Goal: Information Seeking & Learning: Learn about a topic

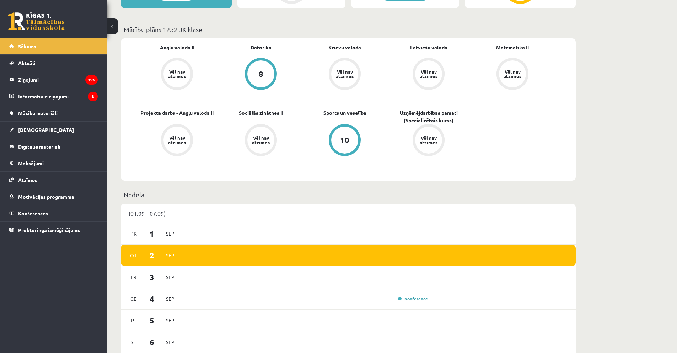
scroll to position [249, 0]
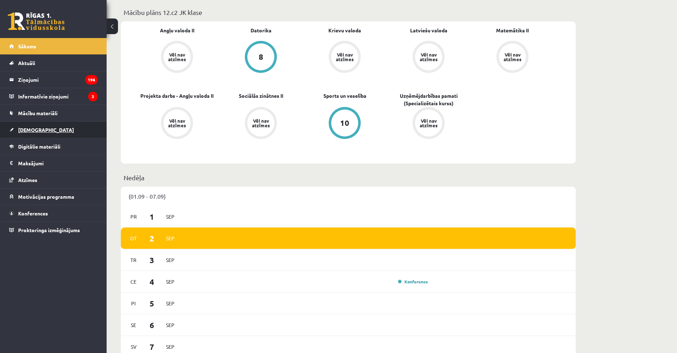
click at [79, 123] on link "[DEMOGRAPHIC_DATA]" at bounding box center [53, 130] width 89 height 16
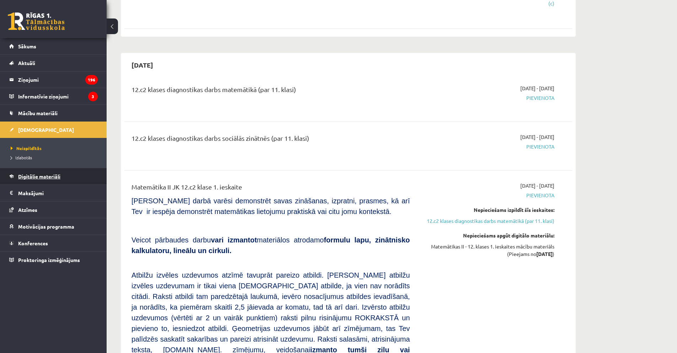
click at [52, 179] on link "Digitālie materiāli" at bounding box center [53, 176] width 89 height 16
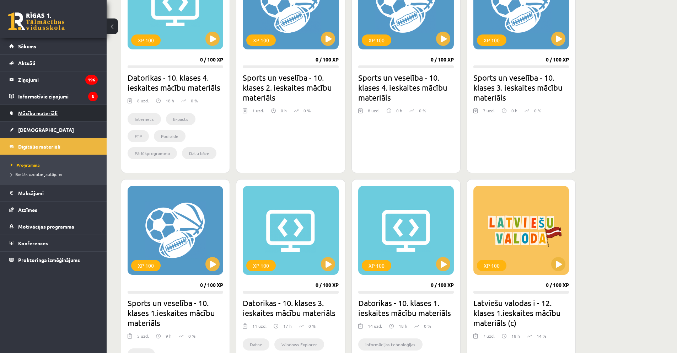
click at [53, 108] on link "Mācību materiāli" at bounding box center [53, 113] width 89 height 16
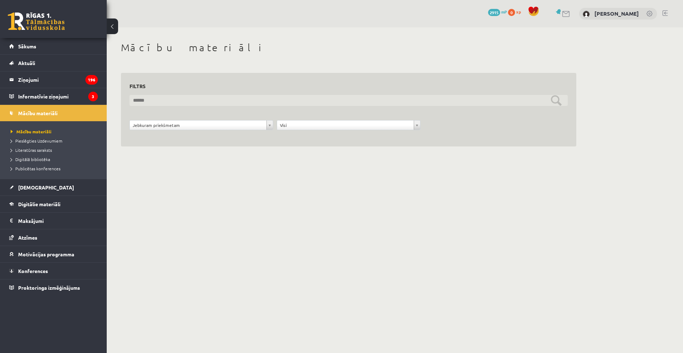
click at [164, 103] on input "text" at bounding box center [348, 100] width 438 height 11
click at [181, 100] on input "text" at bounding box center [348, 100] width 438 height 11
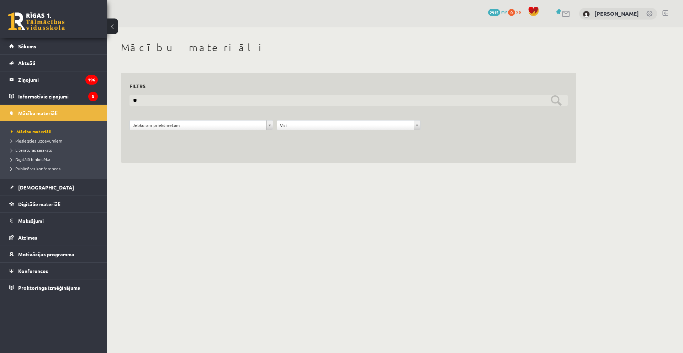
type input "*"
click at [227, 102] on input "text" at bounding box center [348, 100] width 438 height 11
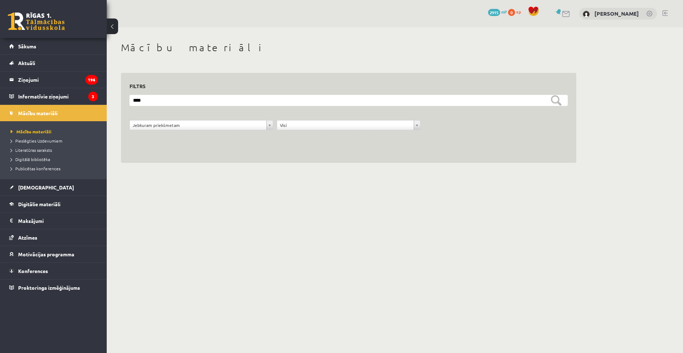
click at [501, 143] on div "**********" at bounding box center [348, 118] width 455 height 90
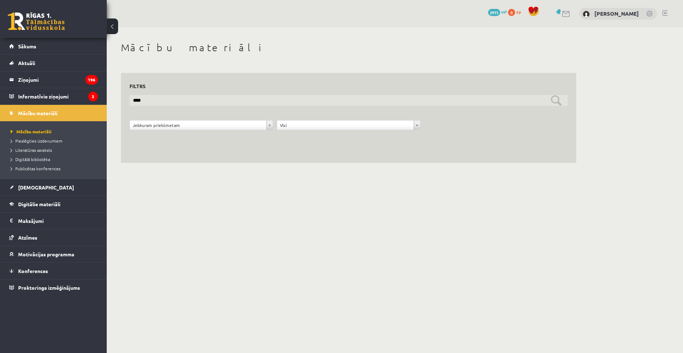
click at [251, 98] on input "****" at bounding box center [348, 100] width 438 height 11
click at [242, 105] on input "****" at bounding box center [348, 100] width 438 height 11
click at [220, 101] on input "****" at bounding box center [348, 100] width 438 height 11
type input "*"
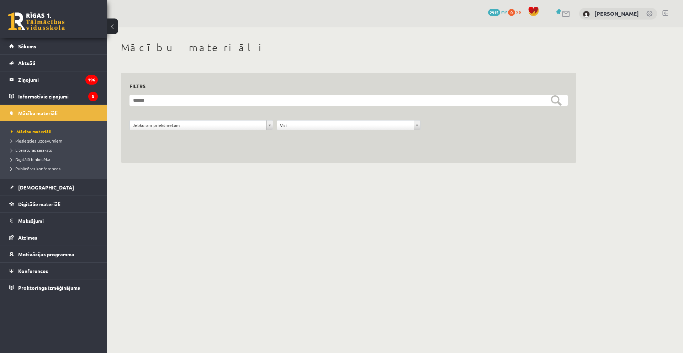
click at [215, 147] on div "**********" at bounding box center [348, 118] width 455 height 90
click at [255, 150] on div "**********" at bounding box center [348, 118] width 455 height 90
click at [305, 219] on body "10 Dāvanas 2915 mP 0 xp Artūrs Veģeris Sākums Aktuāli Kā mācīties eSKOLĀ Kontak…" at bounding box center [341, 176] width 683 height 353
click at [40, 159] on span "Digitālā bibliotēka" at bounding box center [30, 159] width 39 height 6
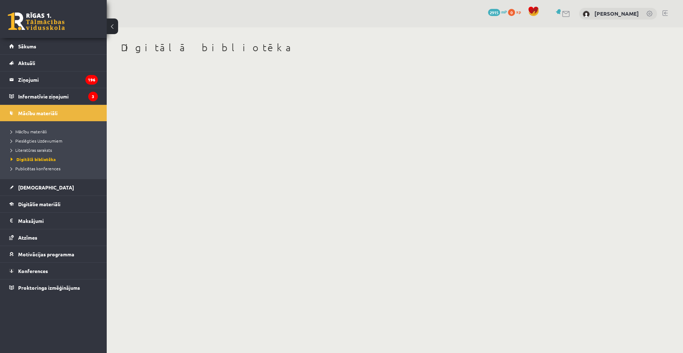
click at [230, 149] on body "10 Dāvanas 2915 mP 0 xp Artūrs Veģeris Sākums Aktuāli Kā mācīties eSKOLĀ Kontak…" at bounding box center [341, 176] width 683 height 353
click at [41, 154] on li "Literatūras saraksts" at bounding box center [55, 149] width 89 height 9
click at [41, 151] on span "Literatūras saraksts" at bounding box center [35, 150] width 48 height 6
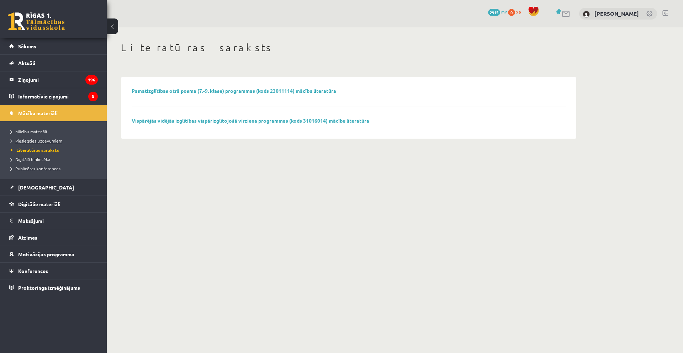
click at [43, 139] on span "Pieslēgties Uzdevumiem" at bounding box center [37, 141] width 52 height 6
click at [37, 128] on li "Mācību materiāli" at bounding box center [55, 131] width 89 height 9
click at [34, 132] on span "Mācību materiāli" at bounding box center [31, 132] width 41 height 6
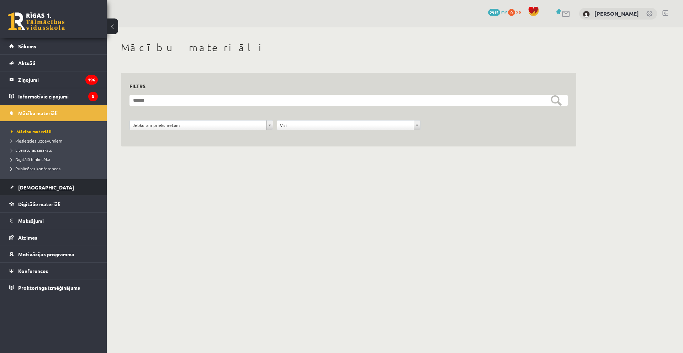
click at [56, 189] on link "[DEMOGRAPHIC_DATA]" at bounding box center [53, 187] width 89 height 16
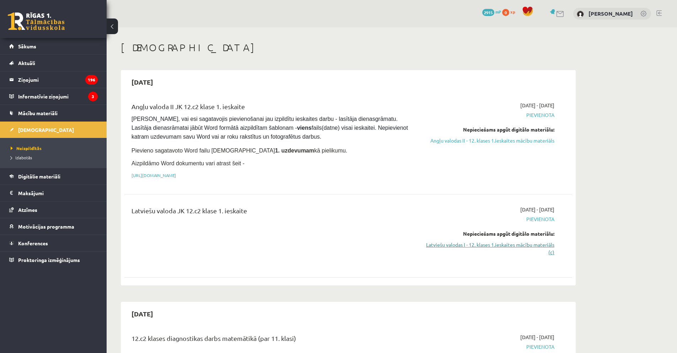
click at [485, 245] on link "Latviešu valodas I - 12. klases 1.ieskaites mācību materiāls (c)" at bounding box center [488, 248] width 134 height 15
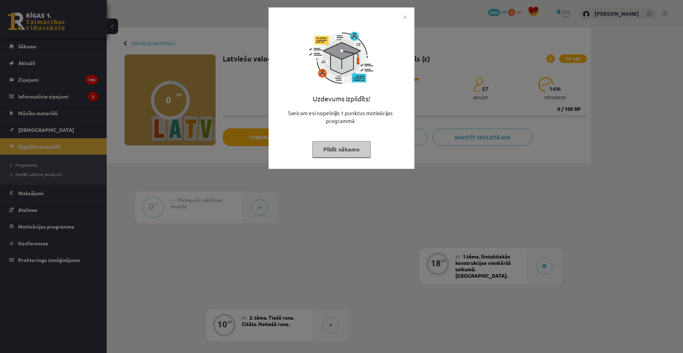
click at [408, 17] on img "Close" at bounding box center [404, 17] width 11 height 11
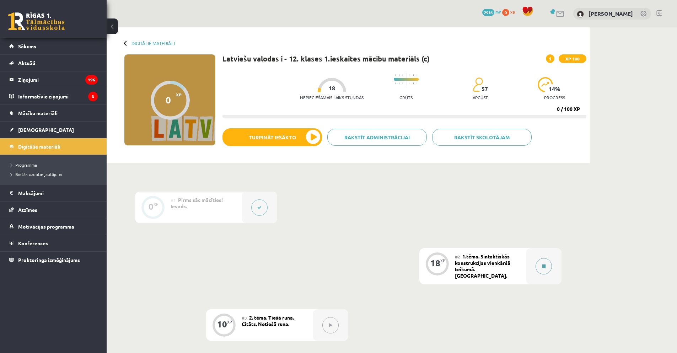
click at [549, 263] on button at bounding box center [544, 266] width 16 height 16
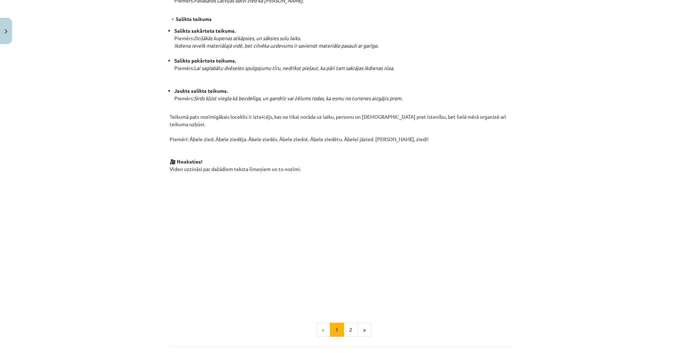
scroll to position [418, 0]
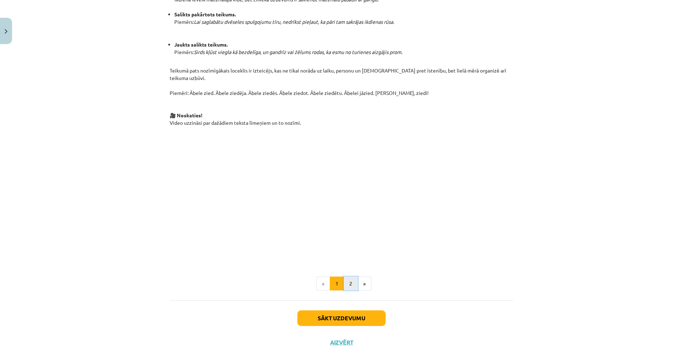
click at [345, 277] on button "2" at bounding box center [350, 284] width 14 height 14
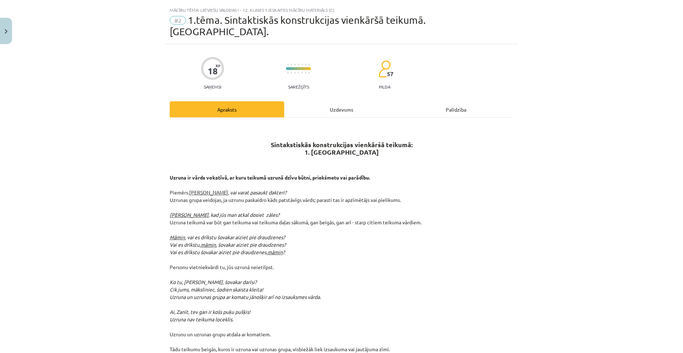
scroll to position [0, 0]
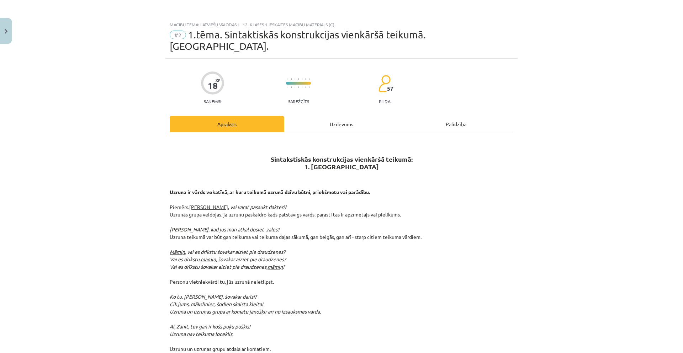
click at [340, 116] on div "Uzdevums" at bounding box center [341, 124] width 114 height 16
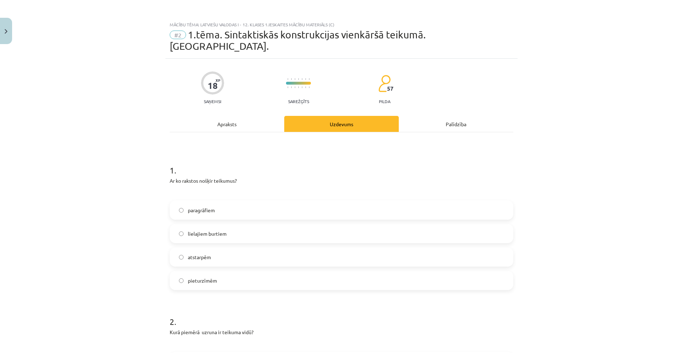
scroll to position [18, 0]
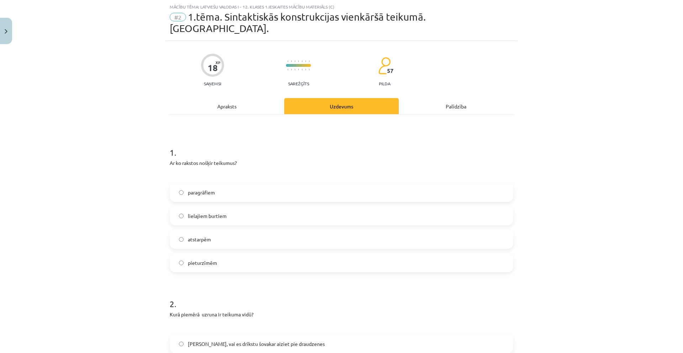
click at [212, 259] on span "pieturzīmēm" at bounding box center [202, 262] width 29 height 7
drag, startPoint x: 164, startPoint y: 149, endPoint x: 246, endPoint y: 248, distance: 128.8
click at [116, 201] on div "Mācību tēma: Latviešu valodas i - 12. klases 1.ieskaites mācību materiāls (c) #…" at bounding box center [341, 176] width 683 height 353
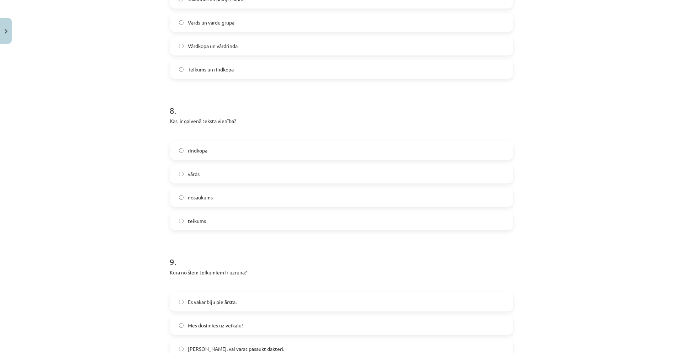
scroll to position [1220, 0]
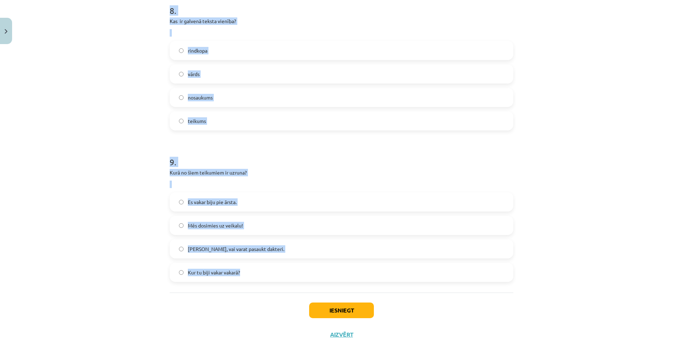
drag, startPoint x: 165, startPoint y: 166, endPoint x: 243, endPoint y: 258, distance: 121.1
copy form "Lo ip dolorsi ametco adipisci? elitseddoei temporinc utlabor etdolorem aliquaen…"
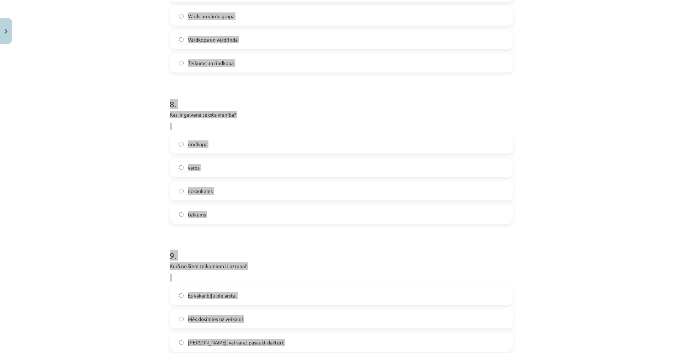
scroll to position [1078, 0]
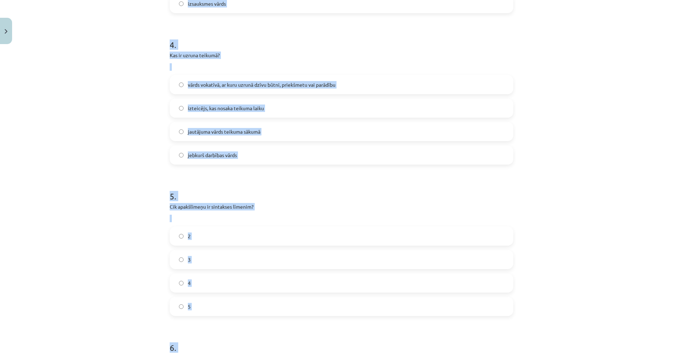
click at [119, 156] on div "Mācību tēma: Latviešu valodas i - 12. klases 1.ieskaites mācību materiāls (c) #…" at bounding box center [341, 176] width 683 height 353
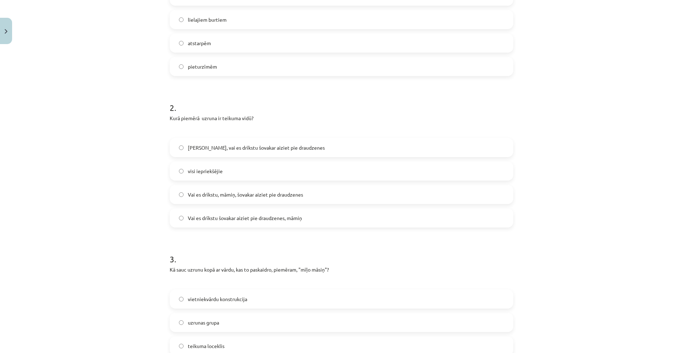
scroll to position [189, 0]
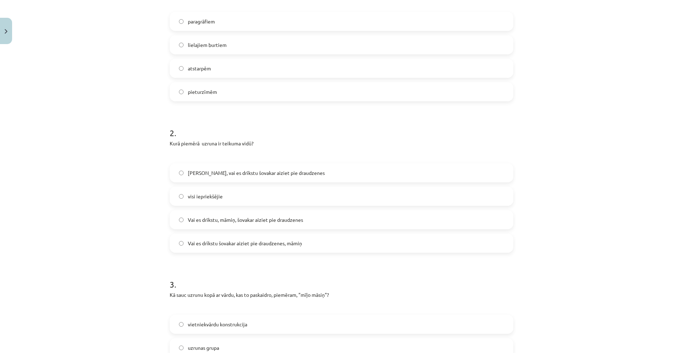
click at [281, 213] on label "Vai es drīkstu, māmiņ, šovakar aiziet pie draudzenes" at bounding box center [341, 220] width 342 height 18
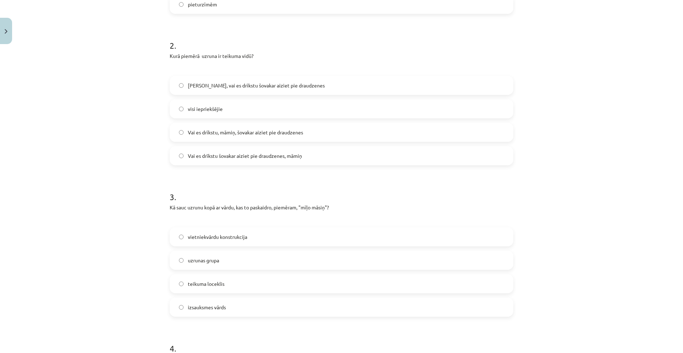
scroll to position [295, 0]
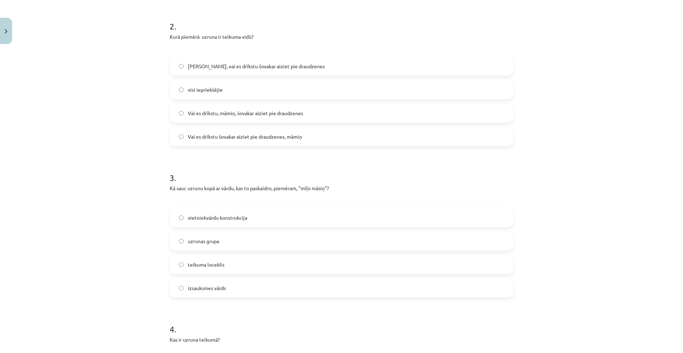
click at [236, 235] on label "uzrunas grupa" at bounding box center [341, 241] width 342 height 18
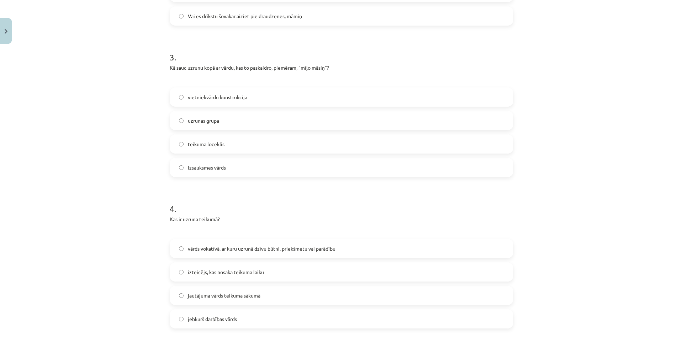
scroll to position [438, 0]
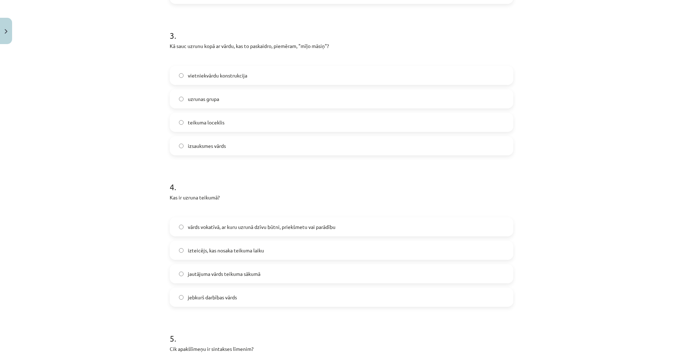
click at [221, 223] on span "vārds vokatīvā, ar kuru uzrunā dzīvu būtni, priekšmetu vai parādību" at bounding box center [262, 226] width 148 height 7
click at [182, 218] on label "vārds vokatīvā, ar kuru uzrunā dzīvu būtni, priekšmetu vai parādību" at bounding box center [341, 227] width 342 height 18
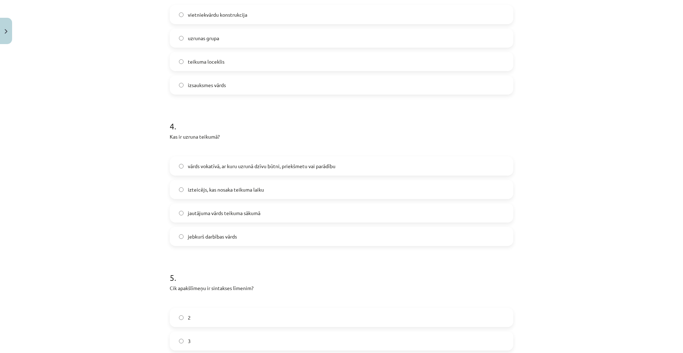
scroll to position [580, 0]
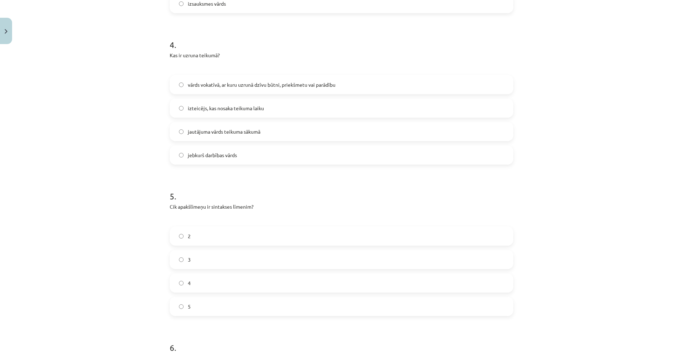
click at [197, 251] on label "3" at bounding box center [341, 260] width 342 height 18
click at [191, 274] on label "4" at bounding box center [341, 283] width 342 height 18
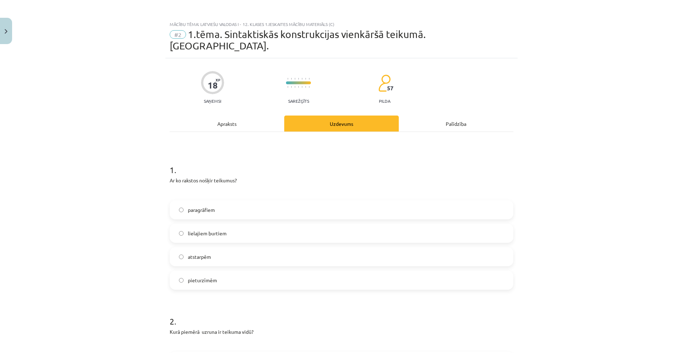
scroll to position [0, 0]
click at [235, 116] on div "Apraksts" at bounding box center [227, 124] width 114 height 16
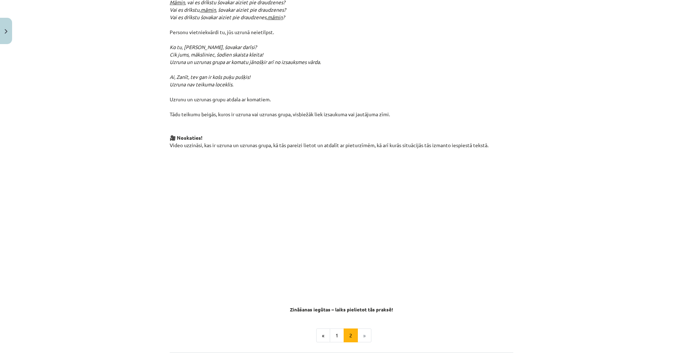
scroll to position [310, 0]
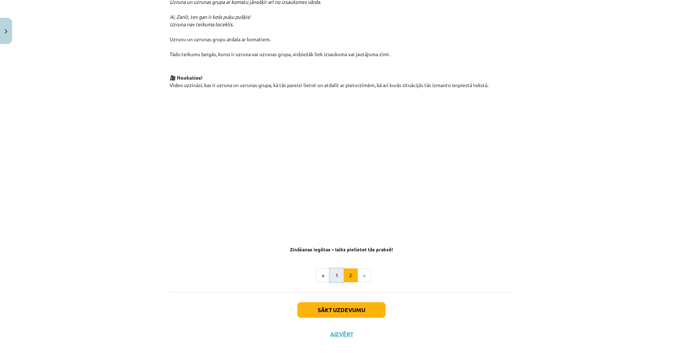
click at [331, 268] on button "1" at bounding box center [337, 275] width 14 height 14
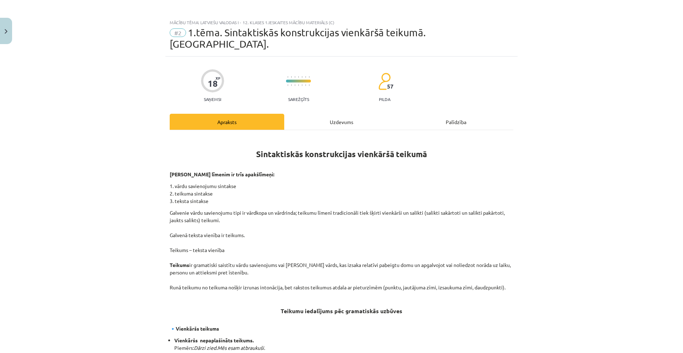
scroll to position [0, 0]
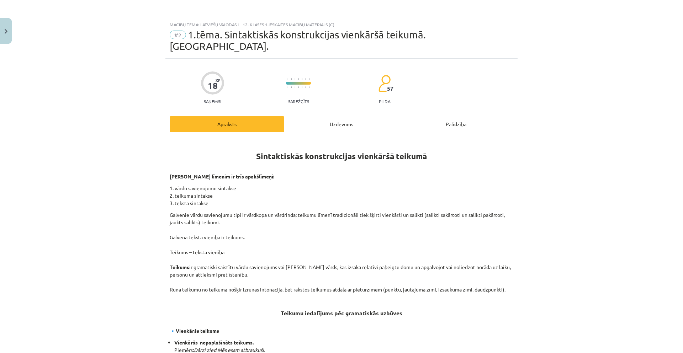
click at [339, 116] on div "Uzdevums" at bounding box center [341, 124] width 114 height 16
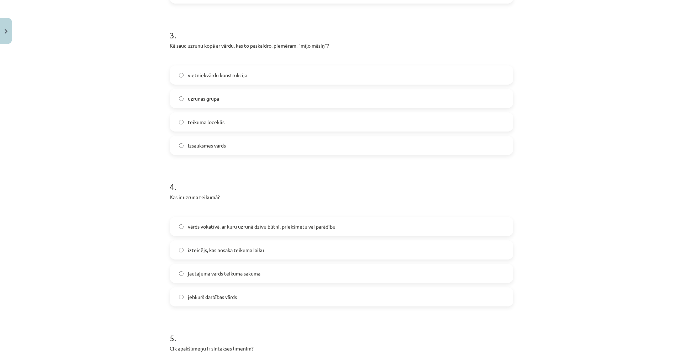
scroll to position [622, 0]
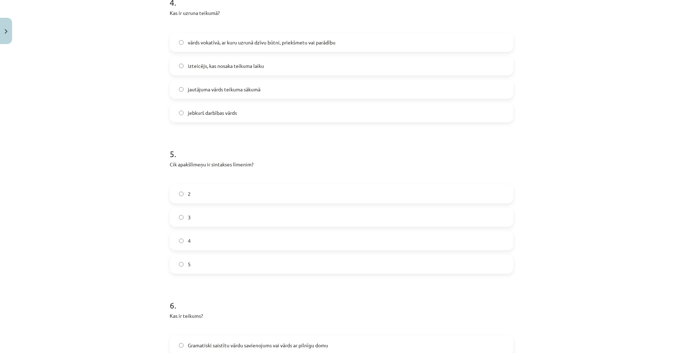
click at [204, 210] on label "3" at bounding box center [341, 217] width 342 height 18
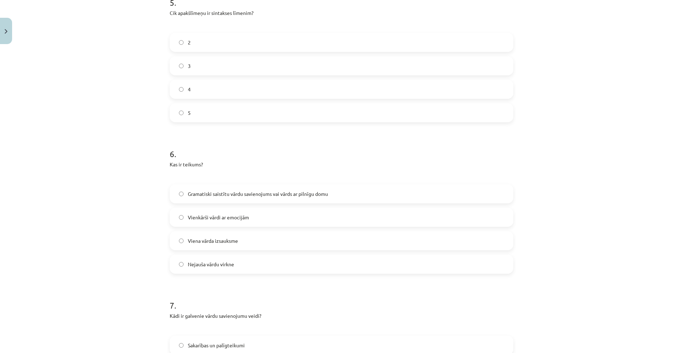
scroll to position [836, 0]
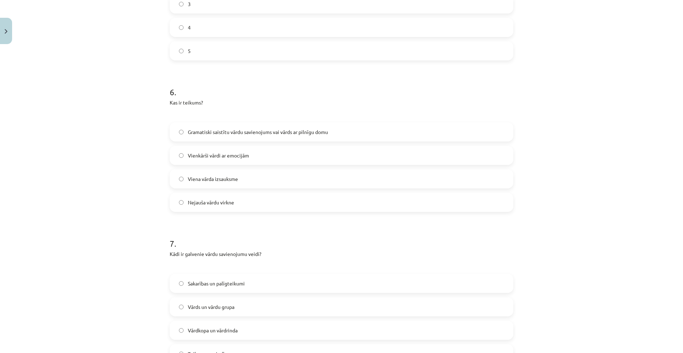
click at [262, 128] on span "Gramatiski saistītu vārdu savienojums vai vārds ar pilnīgu domu" at bounding box center [258, 131] width 140 height 7
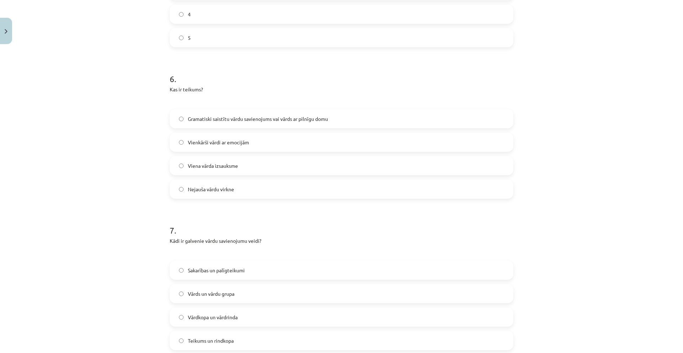
scroll to position [871, 0]
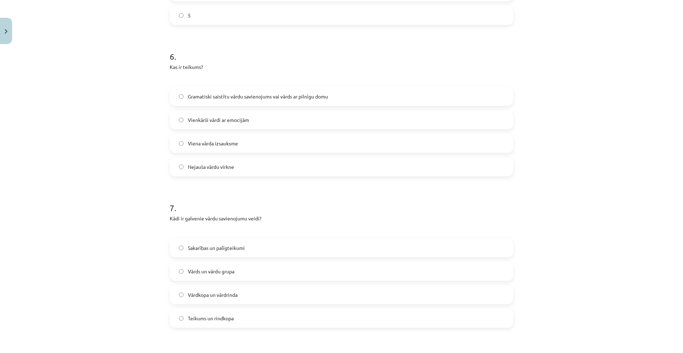
click at [241, 286] on label "Vārdkopa un vārdrinda" at bounding box center [341, 295] width 342 height 18
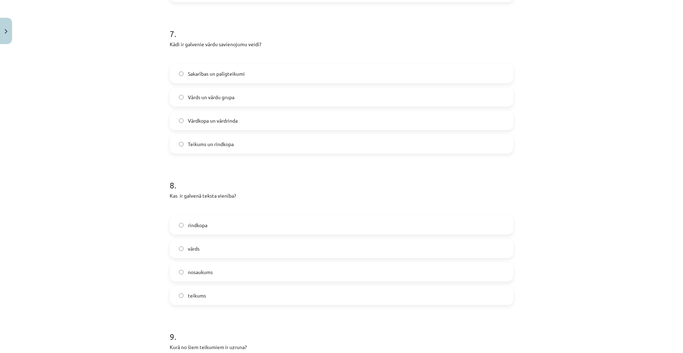
scroll to position [1049, 0]
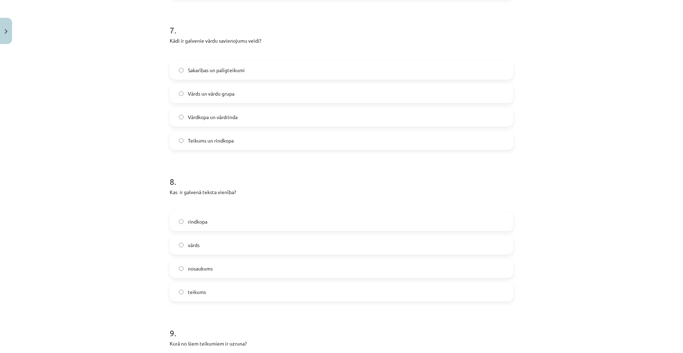
click at [244, 236] on label "vārds" at bounding box center [341, 245] width 342 height 18
click at [228, 283] on label "teikums" at bounding box center [341, 292] width 342 height 18
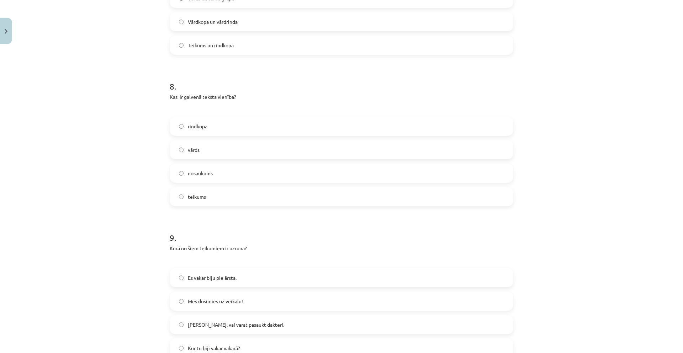
scroll to position [1191, 0]
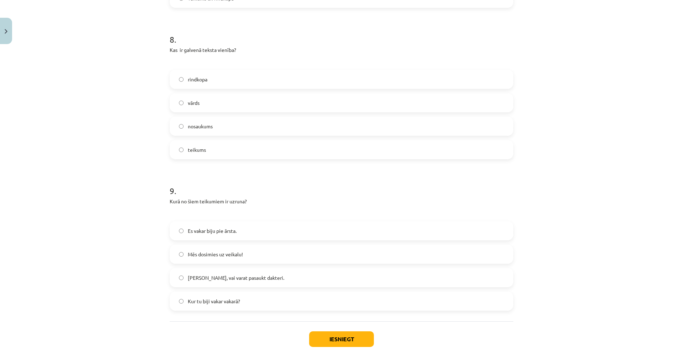
click at [247, 274] on span "[PERSON_NAME], vai varat pasaukt dakteri." at bounding box center [236, 277] width 96 height 7
click at [330, 331] on button "Iesniegt" at bounding box center [341, 339] width 65 height 16
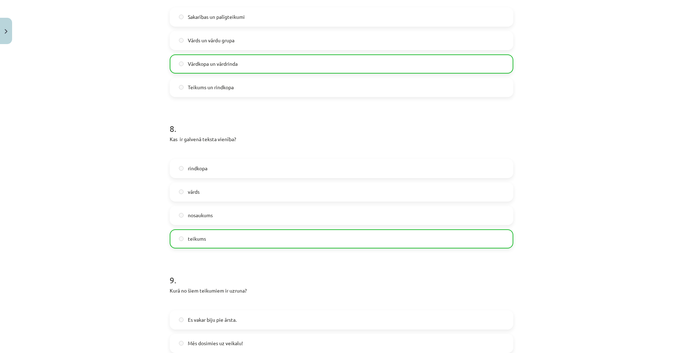
scroll to position [1046, 0]
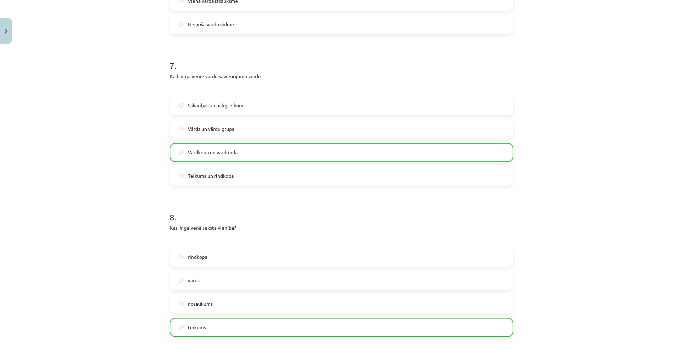
click at [146, 184] on div "Mācību tēma: Latviešu valodas i - 12. klases 1.ieskaites mācību materiāls (c) #…" at bounding box center [341, 176] width 683 height 353
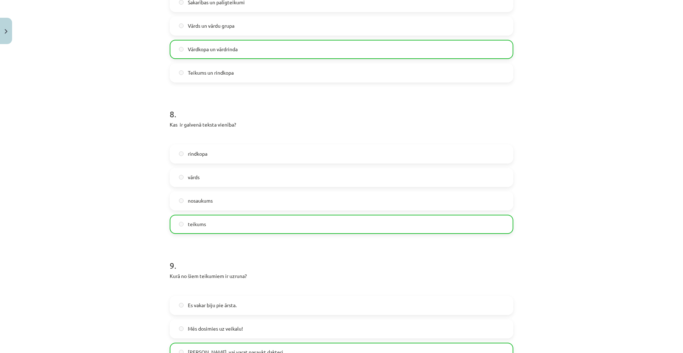
scroll to position [1275, 0]
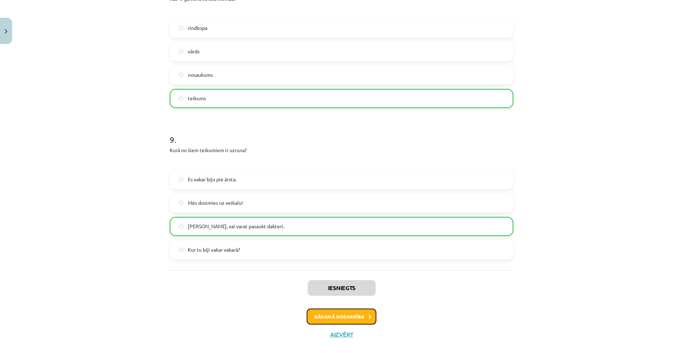
click at [339, 309] on button "Nākamā nodarbība" at bounding box center [341, 317] width 70 height 16
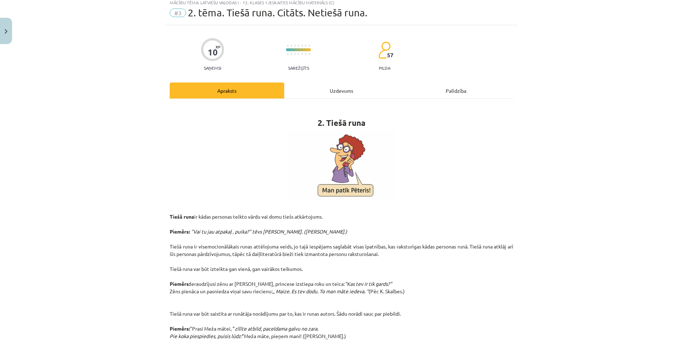
scroll to position [18, 0]
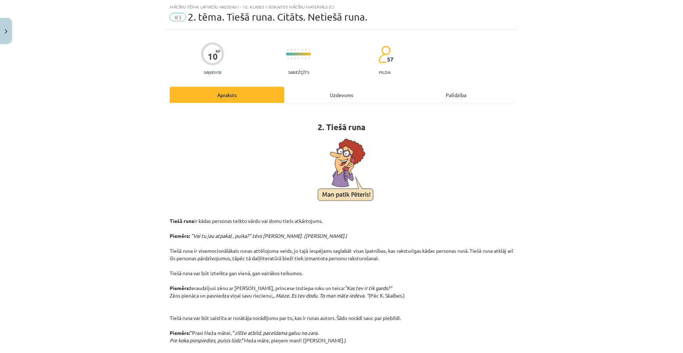
click at [331, 100] on div "Uzdevums" at bounding box center [341, 95] width 114 height 16
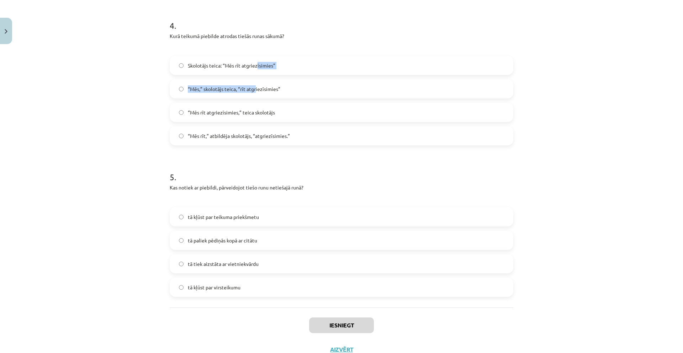
scroll to position [614, 0]
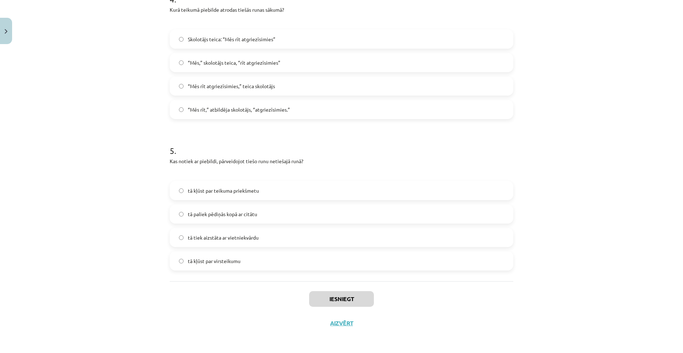
click at [156, 132] on div "Mācību tēma: Latviešu valodas i - 12. klases 1.ieskaites mācību materiāls (c) #…" at bounding box center [341, 176] width 683 height 353
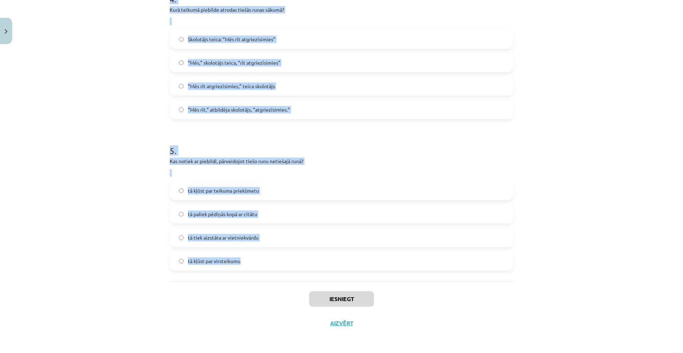
drag, startPoint x: 164, startPoint y: 86, endPoint x: 267, endPoint y: 260, distance: 202.1
copy form "Lor ip dolors? ametconsec, adi elitseddoe tempor inci utlabo etdol magnaaliquae…"
click at [575, 166] on div "Mācību tēma: Latviešu valodas i - 12. klases 1.ieskaites mācību materiāls (c) #…" at bounding box center [341, 176] width 683 height 353
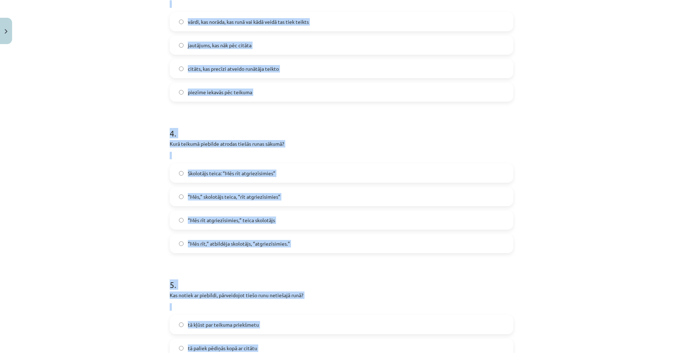
scroll to position [472, 0]
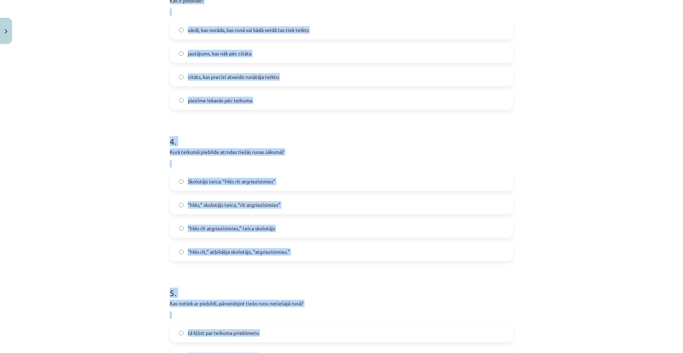
click at [585, 174] on div "Mācību tēma: Latviešu valodas i - 12. klases 1.ieskaites mācību materiāls (c) #…" at bounding box center [341, 176] width 683 height 353
click at [110, 131] on div "Mācību tēma: Latviešu valodas i - 12. klases 1.ieskaites mācību materiāls (c) #…" at bounding box center [341, 176] width 683 height 353
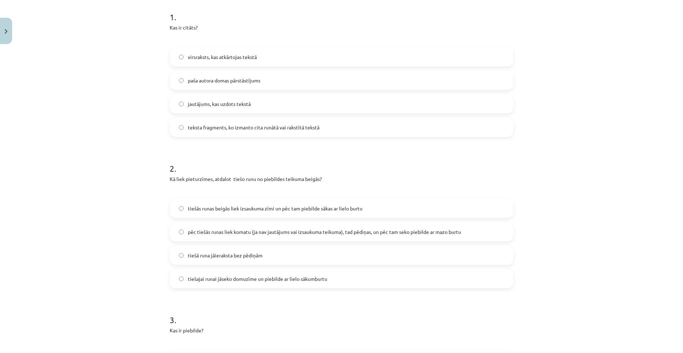
scroll to position [116, 0]
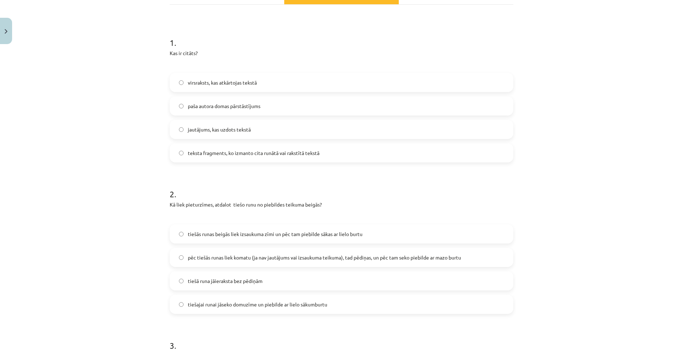
click at [304, 152] on span "teksta fragments, ko izmanto cita runātā vai rakstītā tekstā" at bounding box center [254, 152] width 132 height 7
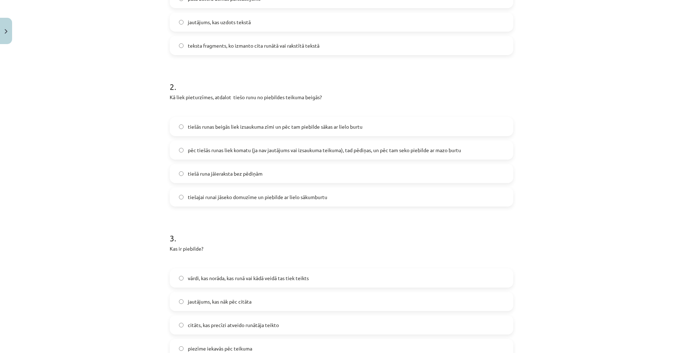
scroll to position [294, 0]
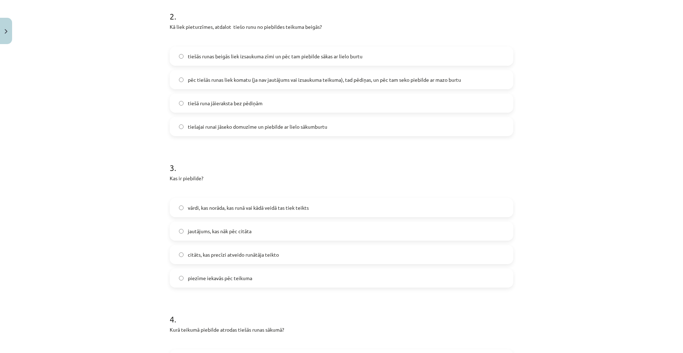
click at [340, 91] on div "tiešās runas beigās liek izsaukuma zīmi un pēc tam piebilde sākas ar lielo burt…" at bounding box center [341, 92] width 343 height 90
click at [342, 82] on span "pēc tiešās runas liek komatu (ja nav jautājums vai izsaukuma teikuma), tad pēdi…" at bounding box center [324, 79] width 273 height 7
click at [323, 209] on label "vārdi, kas norāda, kas runā vai kādā veidā tas tiek teikts" at bounding box center [341, 208] width 342 height 18
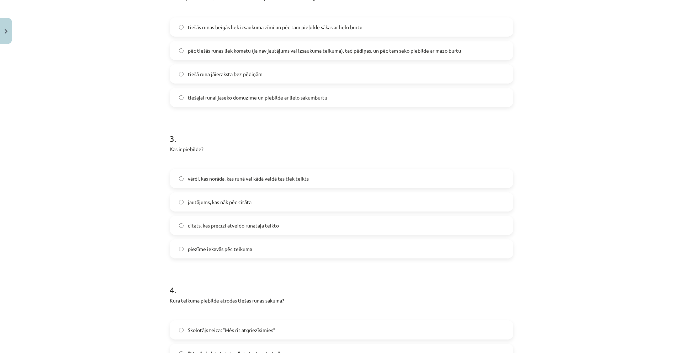
scroll to position [436, 0]
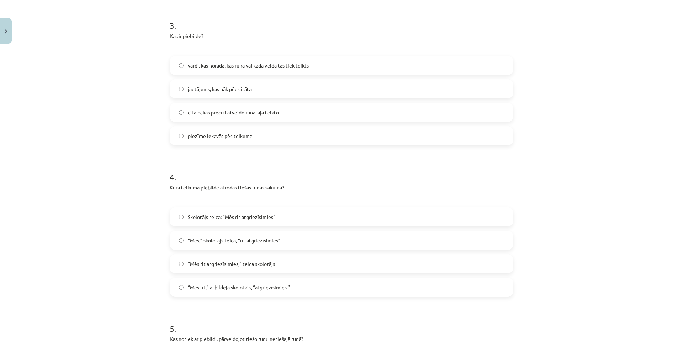
click at [290, 219] on label "Skolotājs teica: “Mēs rīt atgriezīsimies”" at bounding box center [341, 217] width 342 height 18
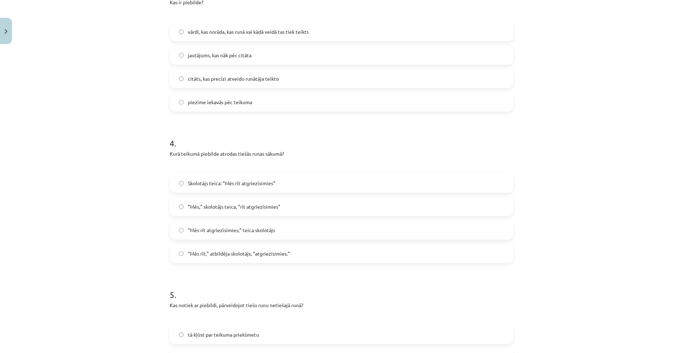
scroll to position [614, 0]
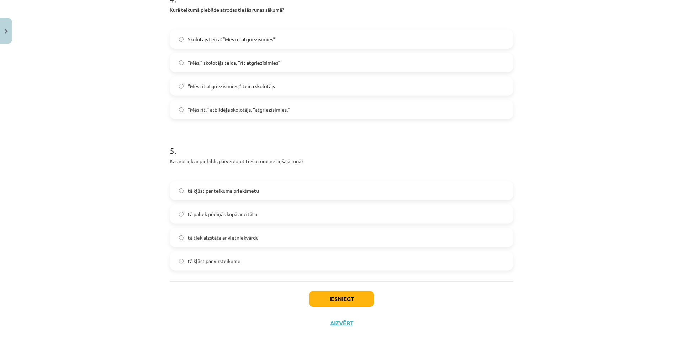
click at [258, 262] on label "tā kļūst par virsteikumu" at bounding box center [341, 261] width 342 height 18
click at [333, 297] on button "Iesniegt" at bounding box center [341, 299] width 65 height 16
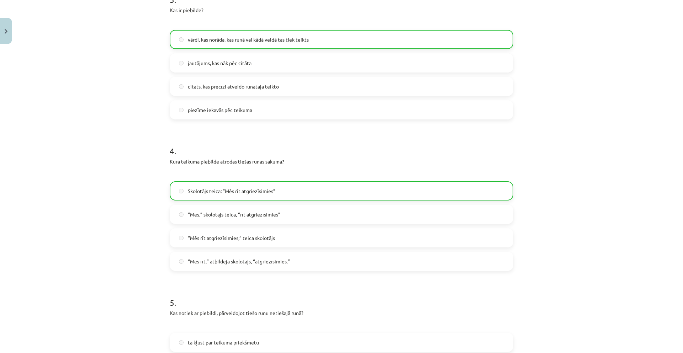
scroll to position [637, 0]
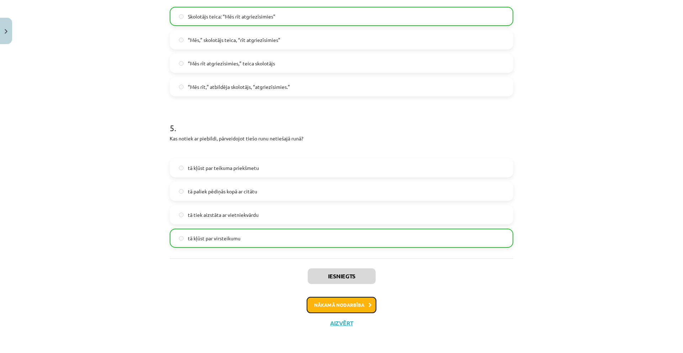
click at [341, 304] on button "Nākamā nodarbība" at bounding box center [341, 305] width 70 height 16
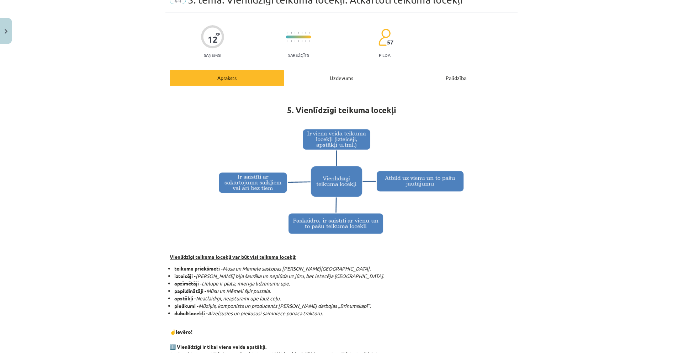
scroll to position [0, 0]
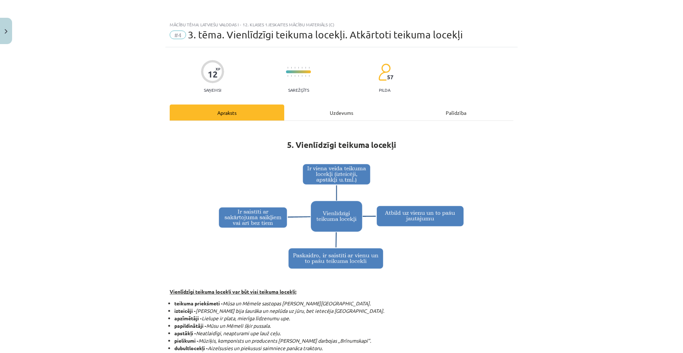
click at [347, 115] on div "Uzdevums" at bounding box center [341, 113] width 114 height 16
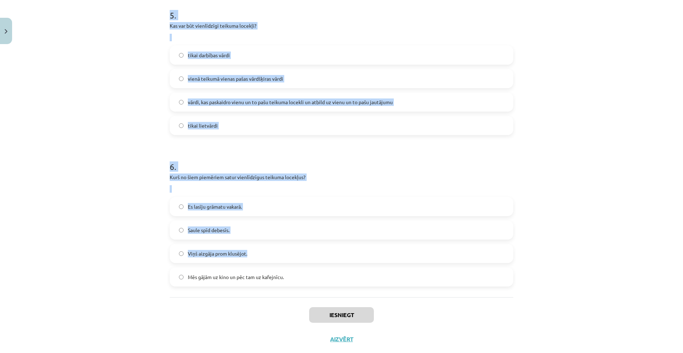
scroll to position [672, 0]
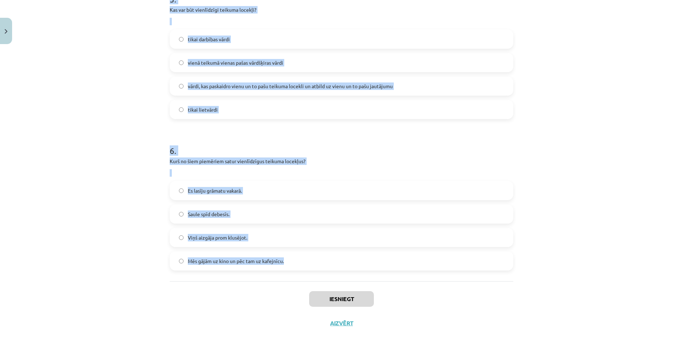
drag, startPoint x: 175, startPoint y: 157, endPoint x: 304, endPoint y: 257, distance: 163.4
click at [304, 259] on div "Mācību tēma: Latviešu valodas i - 12. klases 1.ieskaites mācību materiāls (c) #…" at bounding box center [341, 176] width 683 height 353
copy form "Lor ip dolorsitametc adipi? elitse doeius tempor incididuntutlab etdolor magnaa…"
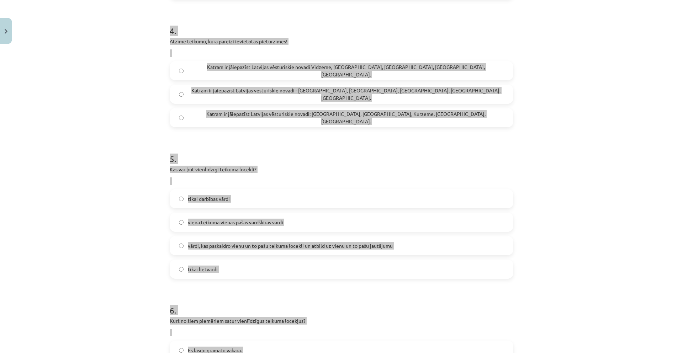
scroll to position [352, 0]
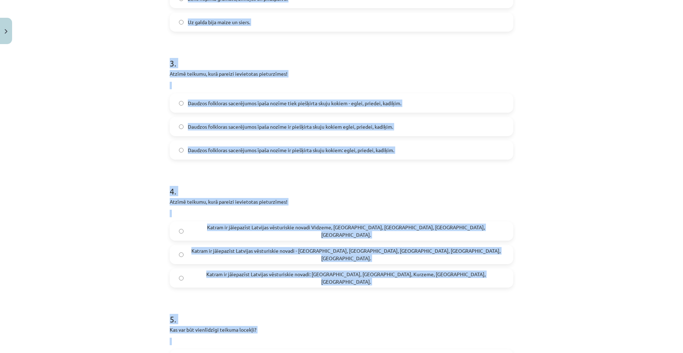
click at [110, 158] on div "Mācību tēma: Latviešu valodas i - 12. klases 1.ieskaites mācību materiāls (c) #…" at bounding box center [341, 176] width 683 height 353
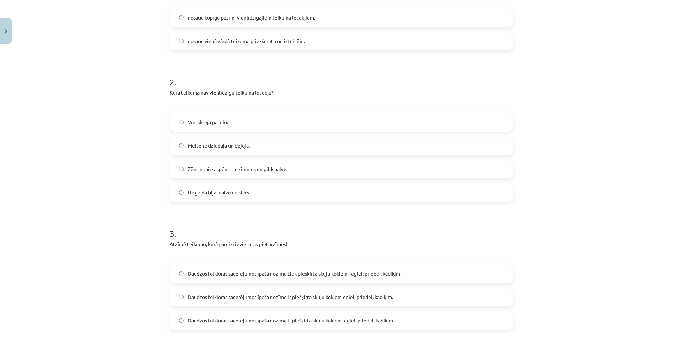
scroll to position [103, 0]
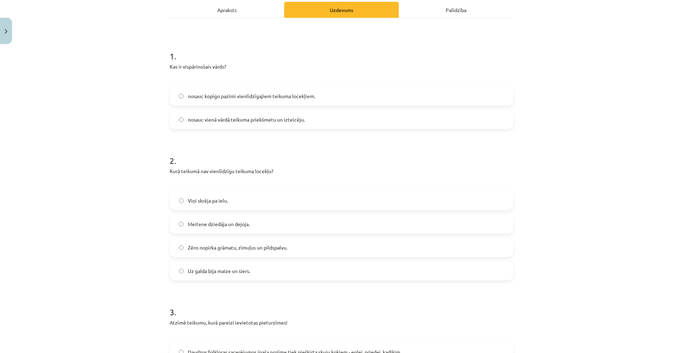
click at [314, 95] on label "nosauc kopīgo pazīmi vienlīdzīgajiem teikuma locekļiem." at bounding box center [341, 96] width 342 height 18
click at [236, 193] on label "Viņi skrēja pa ielu." at bounding box center [341, 201] width 342 height 18
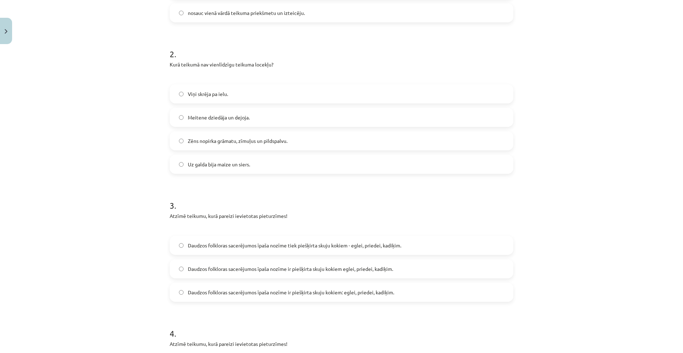
scroll to position [245, 0]
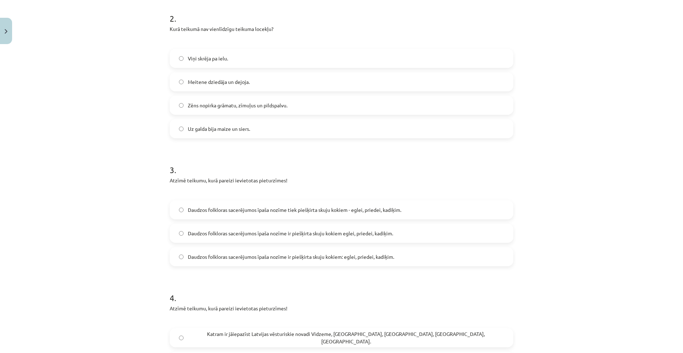
click at [255, 212] on span "Daudzos folkloras sacerējumos īpaša nozīme tiek piešķirta skuju kokiem - eglei,…" at bounding box center [294, 209] width 213 height 7
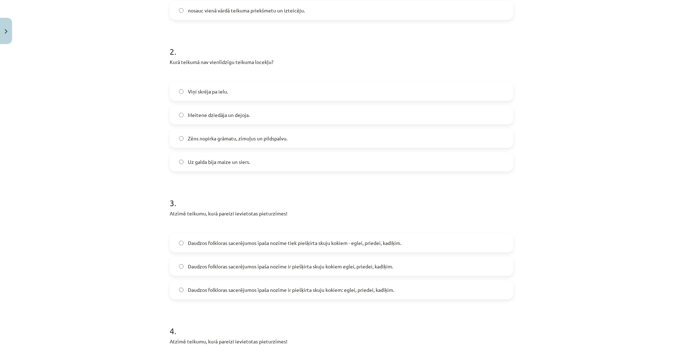
scroll to position [209, 0]
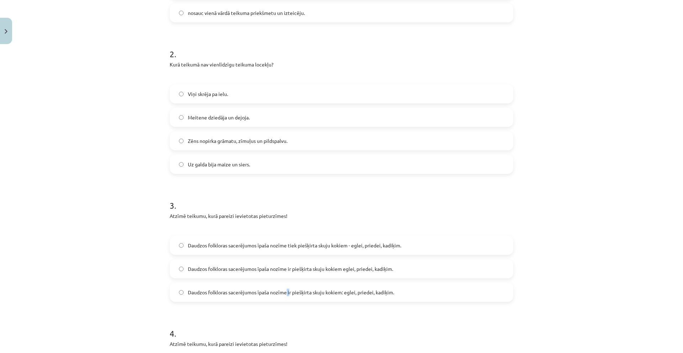
click at [284, 290] on span "Daudzos folkloras sacerējumos īpaša nozīme ir piešķirta skuju kokiem: eglei, pr…" at bounding box center [291, 292] width 206 height 7
click at [426, 299] on label "Daudzos folkloras sacerējumos īpaša nozīme ir piešķirta skuju kokiem: eglei, pr…" at bounding box center [341, 292] width 342 height 18
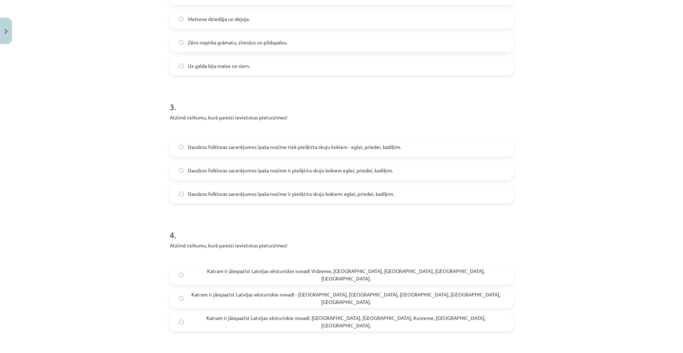
scroll to position [352, 0]
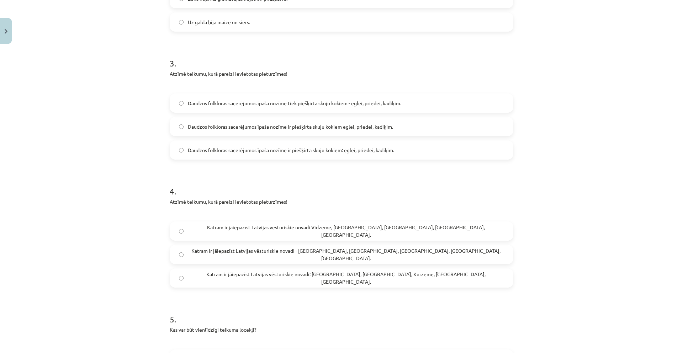
click at [312, 277] on span "Katram ir jāiepazīst Latvijas vēsturiskie novadi: [GEOGRAPHIC_DATA], [GEOGRAPHI…" at bounding box center [346, 278] width 316 height 15
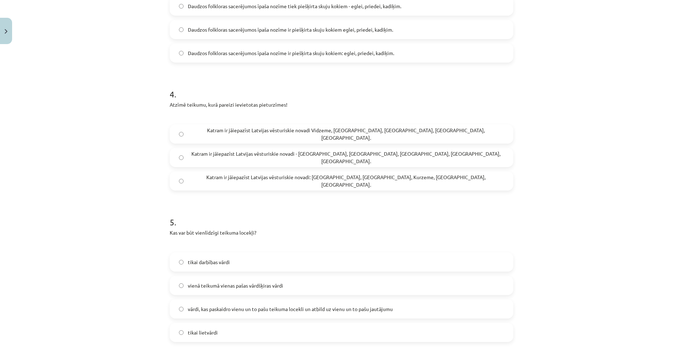
scroll to position [494, 0]
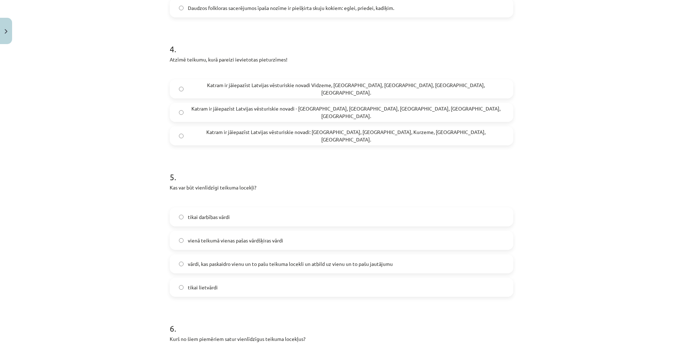
click at [287, 265] on span "vārdi, kas paskaidro vienu un to pašu teikuma locekli un atbild uz vienu un to …" at bounding box center [290, 263] width 205 height 7
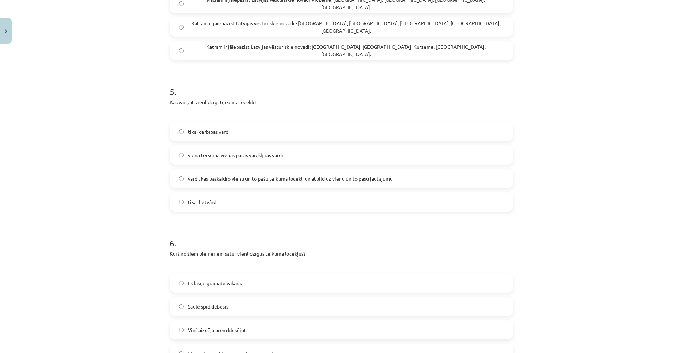
scroll to position [636, 0]
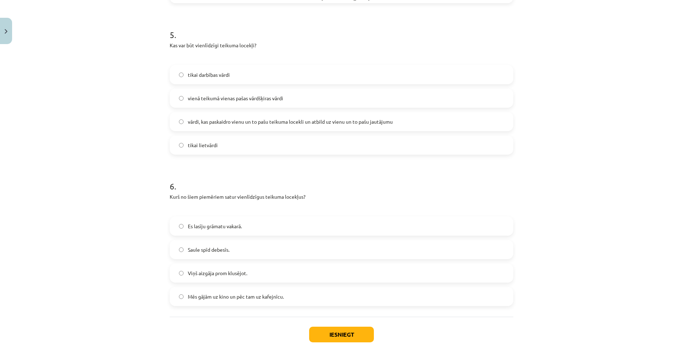
click at [314, 294] on label "Mēs gājām uz kino un pēc tam uz kafejnīcu." at bounding box center [341, 297] width 342 height 18
drag, startPoint x: 342, startPoint y: 325, endPoint x: 345, endPoint y: 320, distance: 5.4
click at [342, 325] on div "Iesniegt Aizvērt" at bounding box center [341, 342] width 343 height 50
click at [346, 332] on button "Iesniegt" at bounding box center [341, 335] width 65 height 16
drag, startPoint x: 277, startPoint y: 214, endPoint x: 137, endPoint y: 226, distance: 141.0
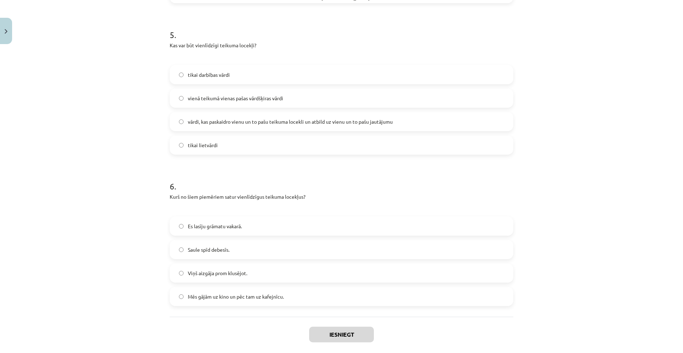
click at [137, 227] on div "Mācību tēma: Latviešu valodas i - 12. klases 1.ieskaites mācību materiāls (c) #…" at bounding box center [341, 176] width 683 height 353
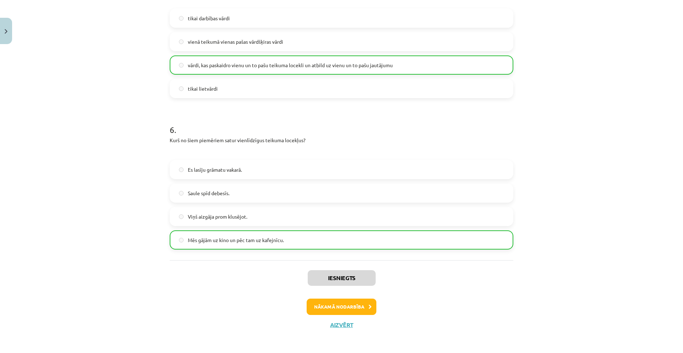
scroll to position [694, 0]
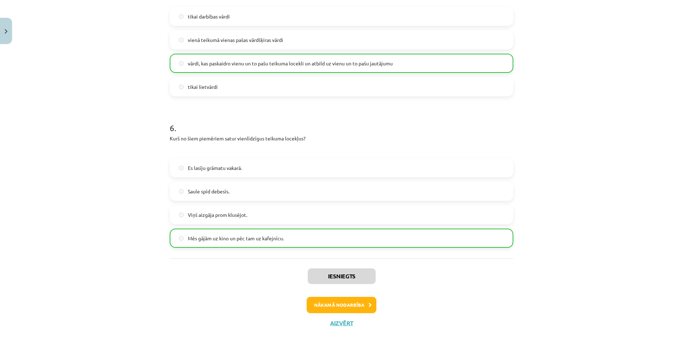
click at [343, 296] on div "Iesniegts Nākamā nodarbība Aizvērt" at bounding box center [341, 294] width 343 height 73
click at [338, 307] on button "Nākamā nodarbība" at bounding box center [341, 305] width 70 height 16
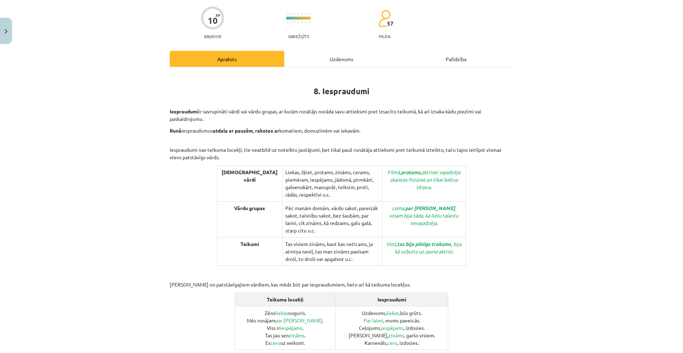
scroll to position [53, 0]
click at [340, 59] on div "Uzdevums" at bounding box center [341, 59] width 114 height 16
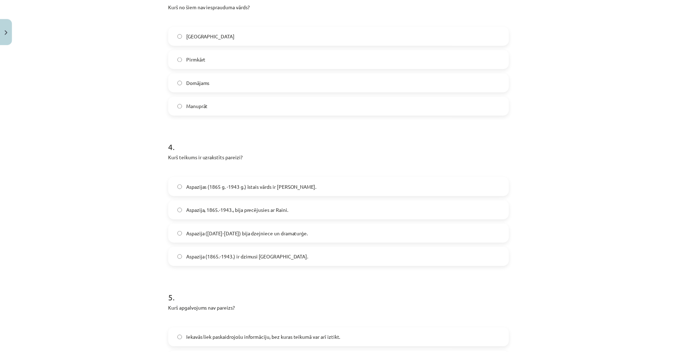
scroll to position [614, 0]
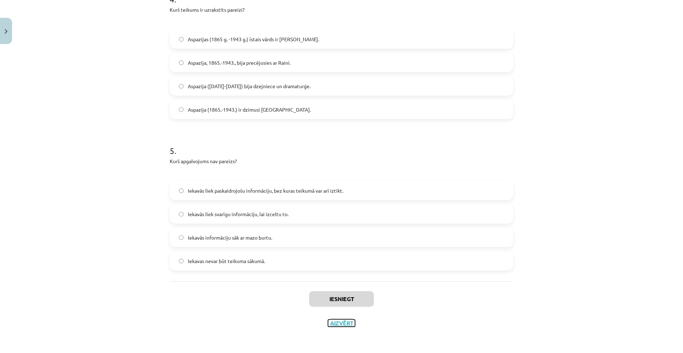
click at [333, 325] on button "Aizvērt" at bounding box center [341, 323] width 27 height 7
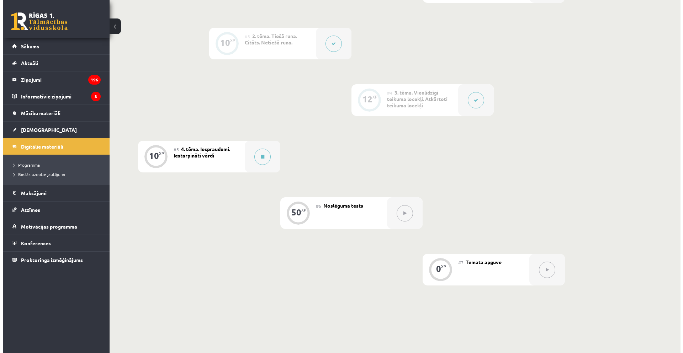
scroll to position [284, 0]
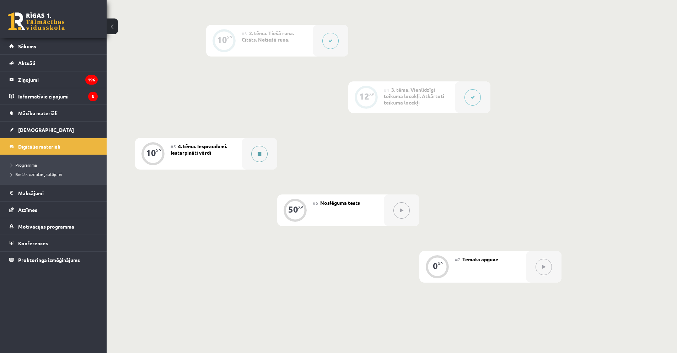
click at [255, 147] on button at bounding box center [259, 154] width 16 height 16
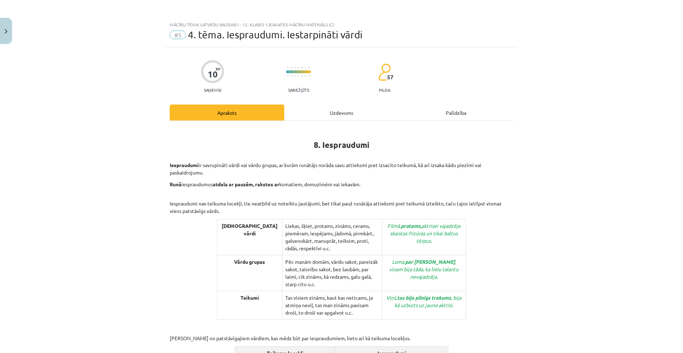
click at [333, 124] on div "8. Iespraudumi Iespraudumi ir savrupināti vārdi vai vārdu grupas, ar kurām runā…" at bounding box center [341, 350] width 343 height 458
click at [333, 121] on hr at bounding box center [341, 121] width 343 height 0
drag, startPoint x: 334, startPoint y: 118, endPoint x: 337, endPoint y: 115, distance: 3.8
click at [336, 116] on div "Uzdevums" at bounding box center [341, 113] width 114 height 16
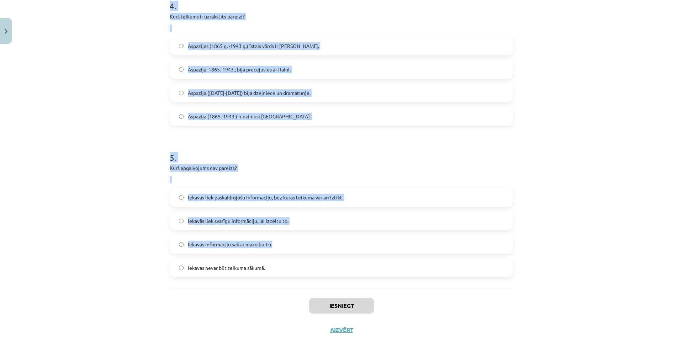
scroll to position [614, 0]
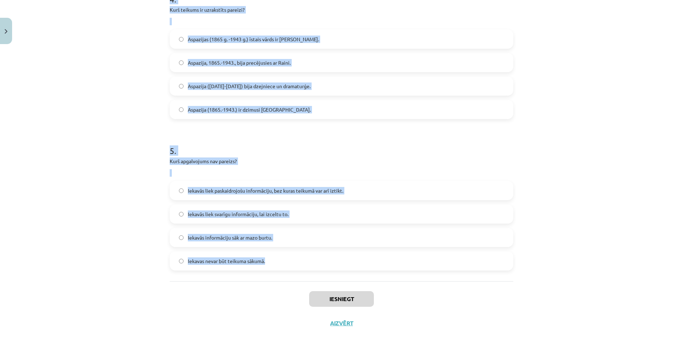
drag, startPoint x: 162, startPoint y: 149, endPoint x: 299, endPoint y: 260, distance: 175.2
copy form "Kurā teikumā komati salikti nepareizi? Šķiet, mēs esam sasnieguši ceļa galu. Ma…"
drag, startPoint x: 74, startPoint y: 146, endPoint x: 70, endPoint y: 145, distance: 4.1
click at [74, 146] on div "Mācību tēma: Latviešu valodas i - 12. klases 1.ieskaites mācību materiāls (c) #…" at bounding box center [341, 176] width 683 height 353
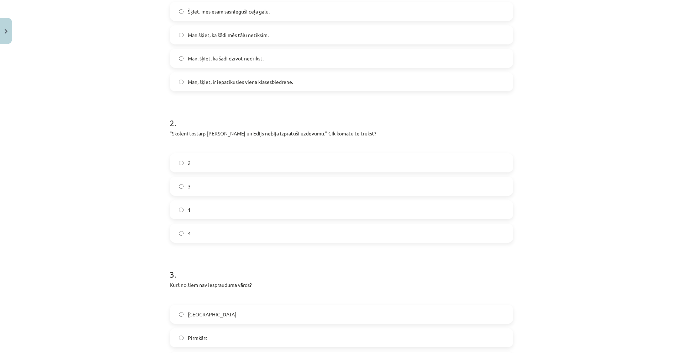
click at [106, 132] on div "Mācību tēma: Latviešu valodas i - 12. klases 1.ieskaites mācību materiāls (c) #…" at bounding box center [341, 176] width 683 height 353
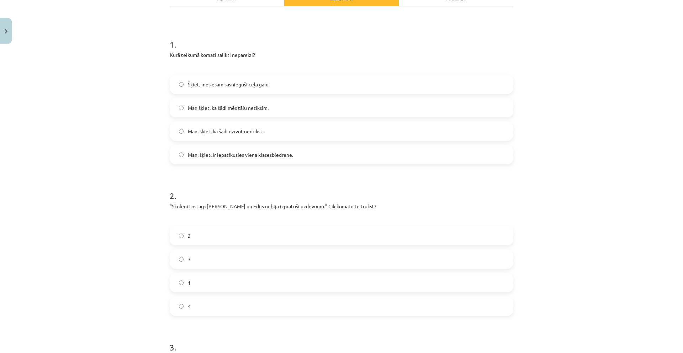
scroll to position [81, 0]
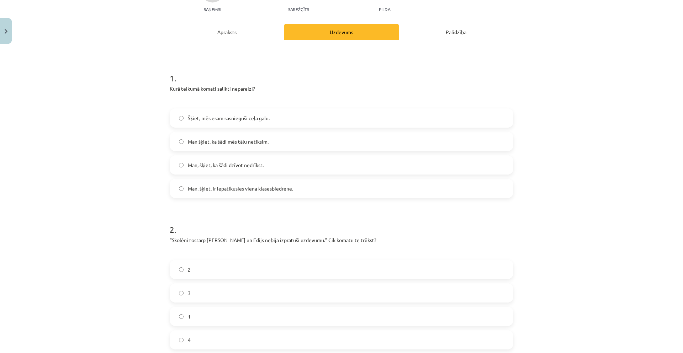
click at [245, 162] on span "Man, šķiet, ka šādi dzīvot nedrīkst." at bounding box center [226, 164] width 76 height 7
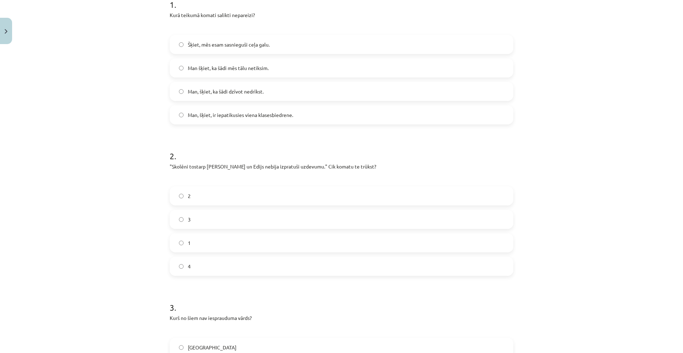
scroll to position [187, 0]
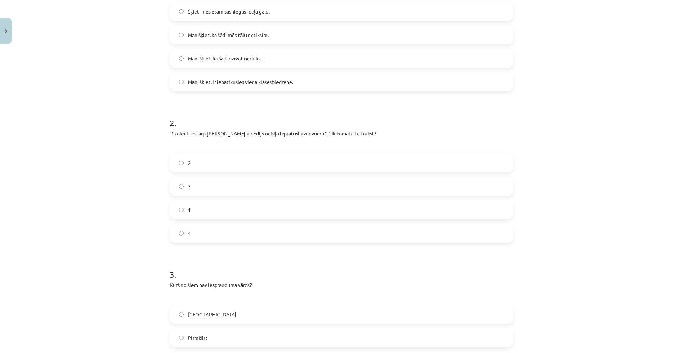
click at [230, 164] on label "2" at bounding box center [341, 163] width 342 height 18
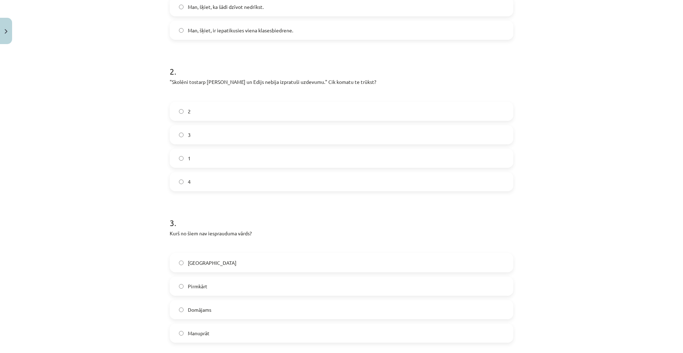
scroll to position [258, 0]
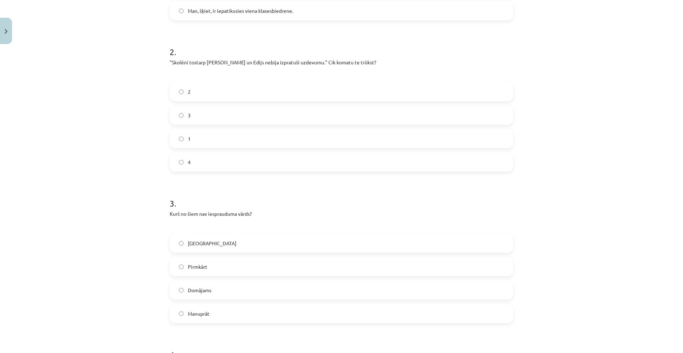
drag, startPoint x: 231, startPoint y: 262, endPoint x: 234, endPoint y: 253, distance: 9.5
drag, startPoint x: 234, startPoint y: 253, endPoint x: 212, endPoint y: 293, distance: 45.3
click at [212, 293] on label "Domājams" at bounding box center [341, 290] width 342 height 18
click at [217, 264] on label "Pirmkārt" at bounding box center [341, 267] width 342 height 18
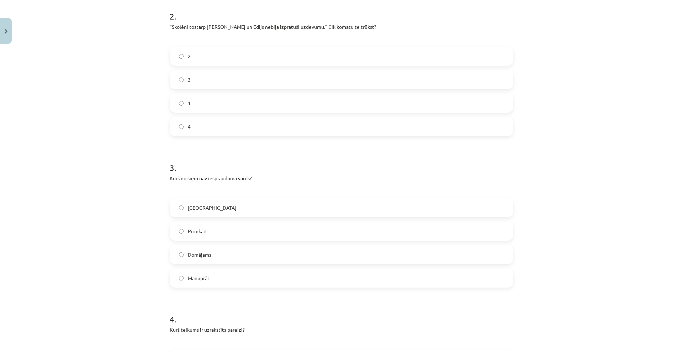
scroll to position [436, 0]
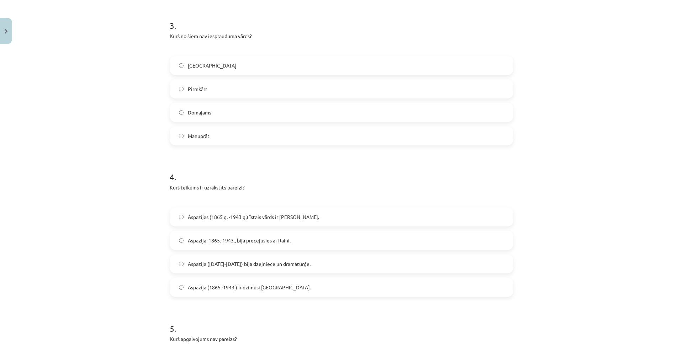
click at [237, 262] on span "Aspazija ([DATE]-[DATE]) bija dzejniece un dramaturģe." at bounding box center [249, 263] width 123 height 7
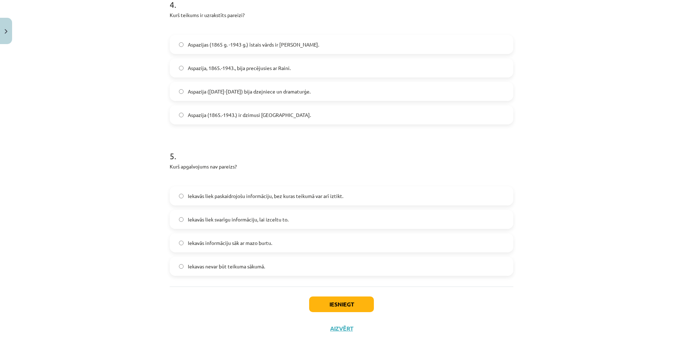
scroll to position [614, 0]
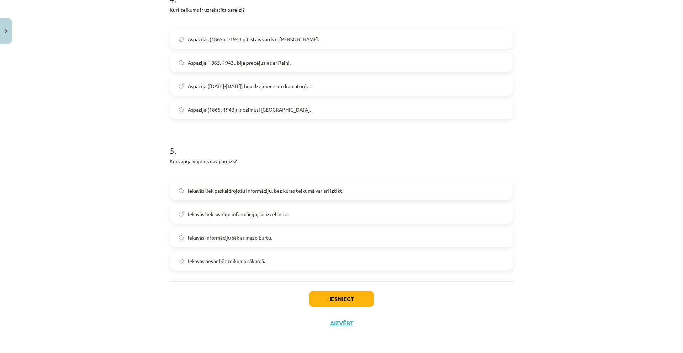
click at [292, 214] on label "Iekavās liek svarīgu informāciju, lai izceltu to." at bounding box center [341, 214] width 342 height 18
click at [359, 298] on button "Iesniegt" at bounding box center [341, 299] width 65 height 16
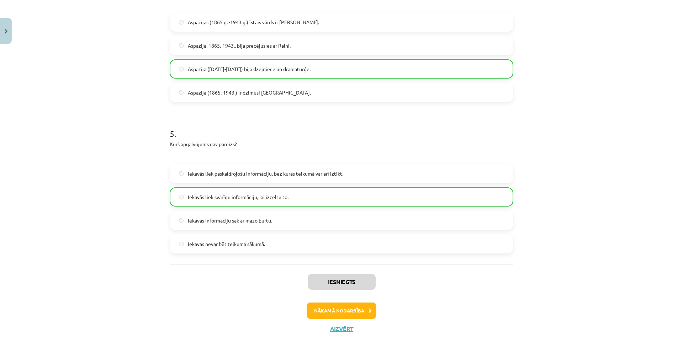
scroll to position [637, 0]
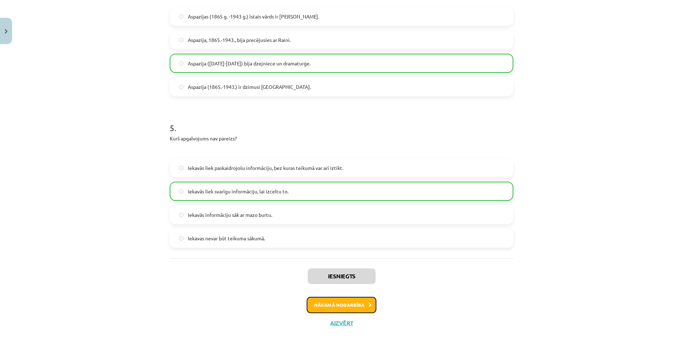
click at [331, 307] on button "Nākamā nodarbība" at bounding box center [341, 305] width 70 height 16
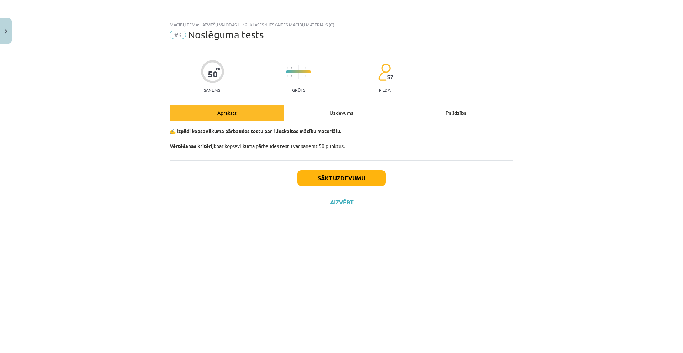
scroll to position [0, 0]
click at [347, 177] on button "Sākt uzdevumu" at bounding box center [341, 178] width 88 height 16
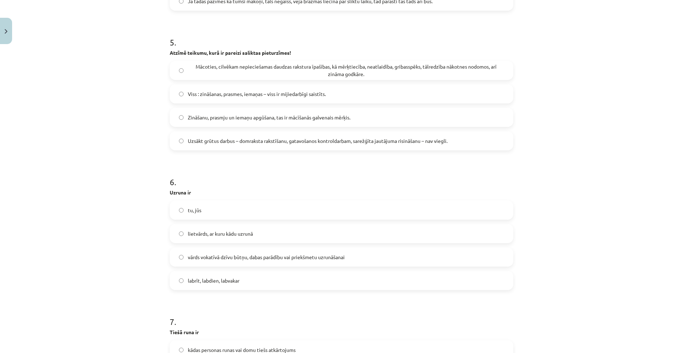
drag, startPoint x: 95, startPoint y: 140, endPoint x: 101, endPoint y: 141, distance: 5.4
click at [95, 140] on div "Mācību tēma: Latviešu valodas i - 12. klases 1.ieskaites mācību materiāls (c) #…" at bounding box center [341, 176] width 683 height 353
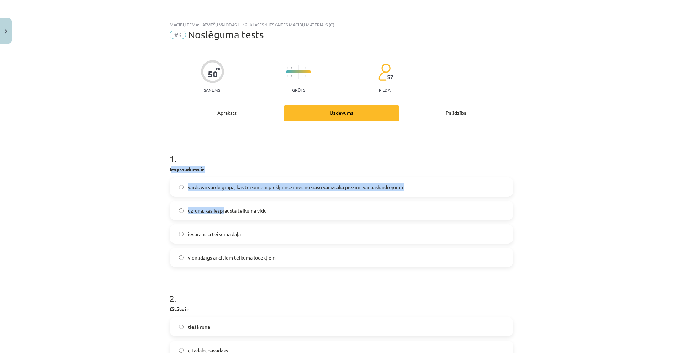
drag, startPoint x: 168, startPoint y: 167, endPoint x: 185, endPoint y: 182, distance: 22.2
click at [218, 202] on div "1 . Iespraudums ir vārds vai vārdu grupa, kas teikumam piešķir nozīmes nokrāsu …" at bounding box center [341, 205] width 343 height 126
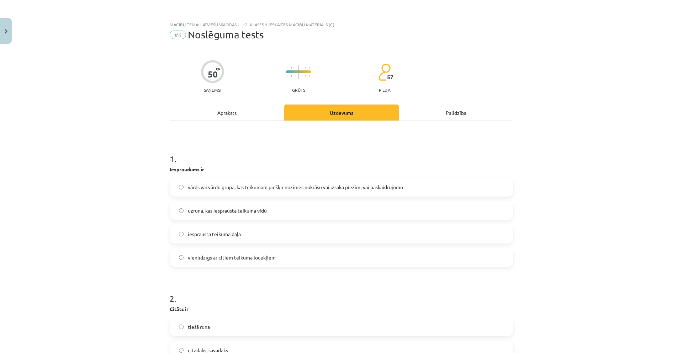
click at [160, 166] on div "Mācību tēma: Latviešu valodas i - 12. klases 1.ieskaites mācību materiāls (c) #…" at bounding box center [341, 176] width 683 height 353
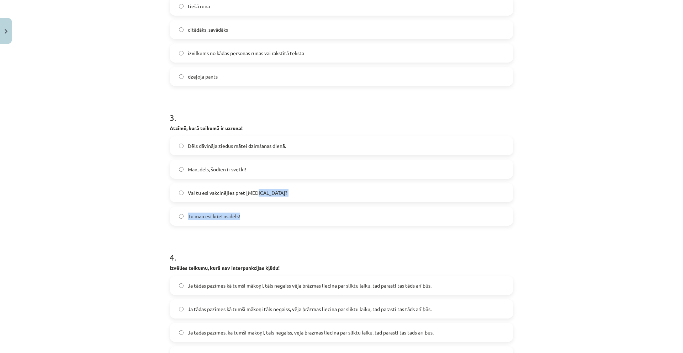
scroll to position [462, 0]
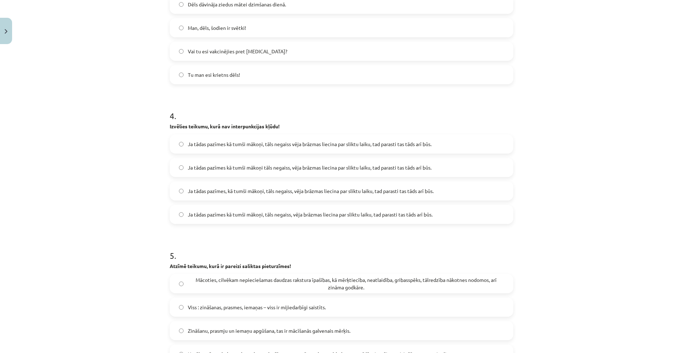
click at [118, 112] on div "Mācību tēma: Latviešu valodas i - 12. klases 1.ieskaites mācību materiāls (c) #…" at bounding box center [341, 176] width 683 height 353
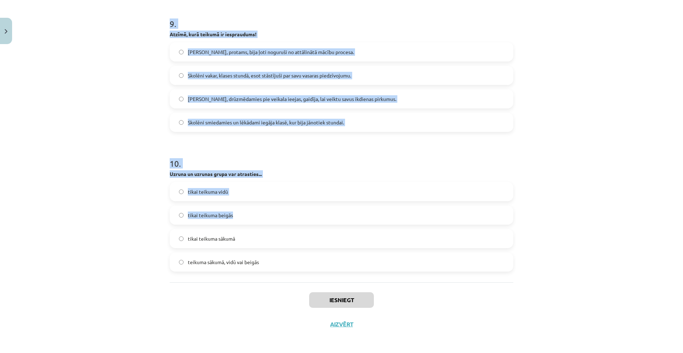
scroll to position [1254, 0]
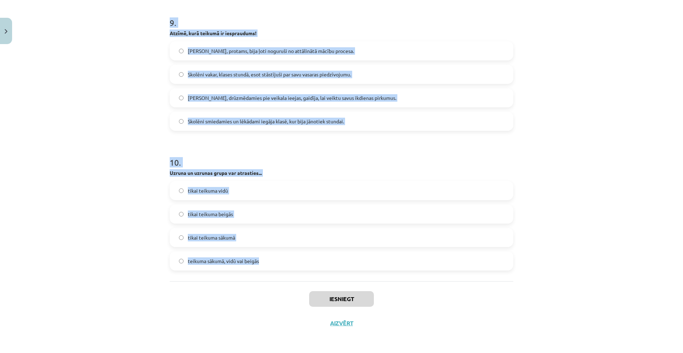
drag, startPoint x: 170, startPoint y: 103, endPoint x: 284, endPoint y: 257, distance: 191.5
click at [284, 257] on div "Mācību tēma: Latviešu valodas i - 12. klases 1.ieskaites mācību materiāls (c) #…" at bounding box center [341, 176] width 683 height 353
copy form "4 . Loremipsumd si ametc adi elits doeiu, tem incididu utlabor etdolor magnaal …"
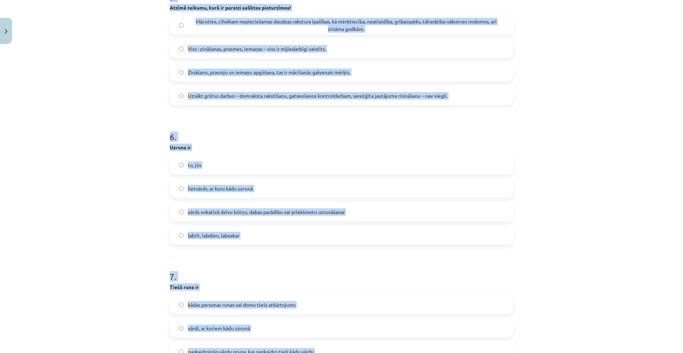
click at [134, 129] on div "Mācību tēma: Latviešu valodas i - 12. klases 1.ieskaites mācību materiāls (c) #…" at bounding box center [341, 176] width 683 height 353
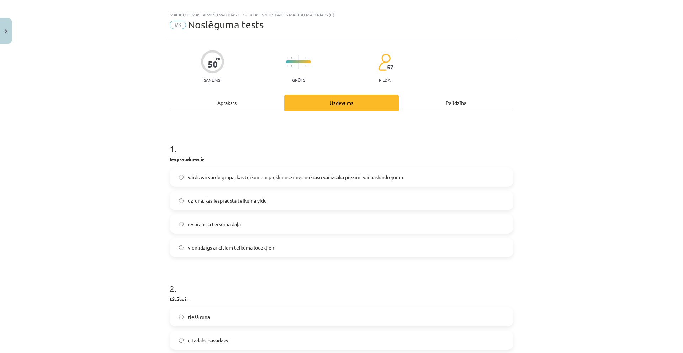
scroll to position [0, 0]
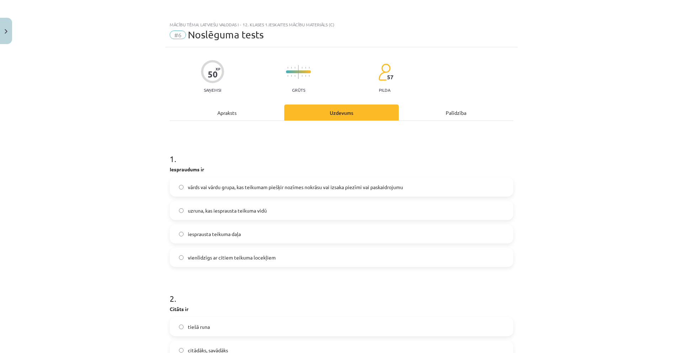
drag, startPoint x: 166, startPoint y: 121, endPoint x: 96, endPoint y: 137, distance: 71.4
click at [96, 137] on div "Mācību tēma: Latviešu valodas i - 12. klases 1.ieskaites mācību materiāls (c) #…" at bounding box center [341, 176] width 683 height 353
click at [380, 189] on span "vārds vai vārdu grupa, kas teikumam piešķir nozīmes nokrāsu vai izsaka piezīmi …" at bounding box center [295, 186] width 215 height 7
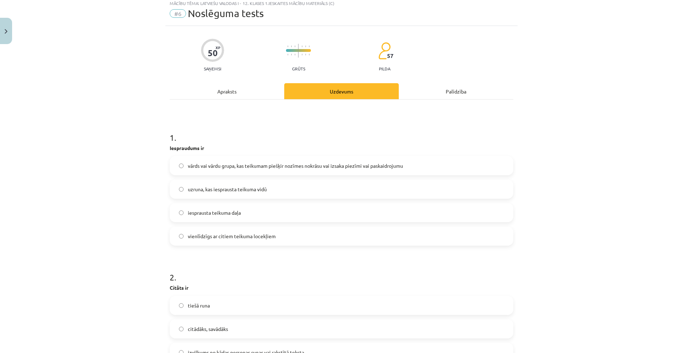
scroll to position [142, 0]
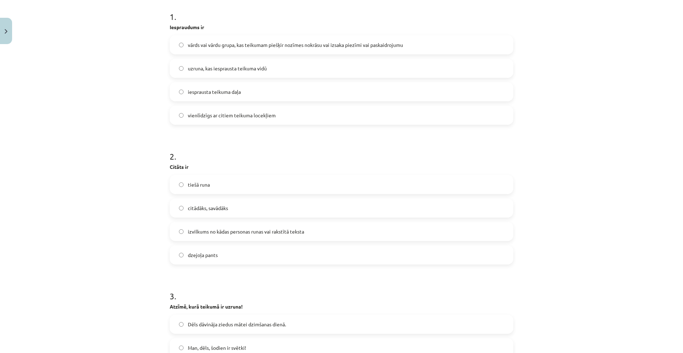
click at [299, 231] on span "izvilkums no kādas personas runas vai rakstītā teksta" at bounding box center [246, 231] width 116 height 7
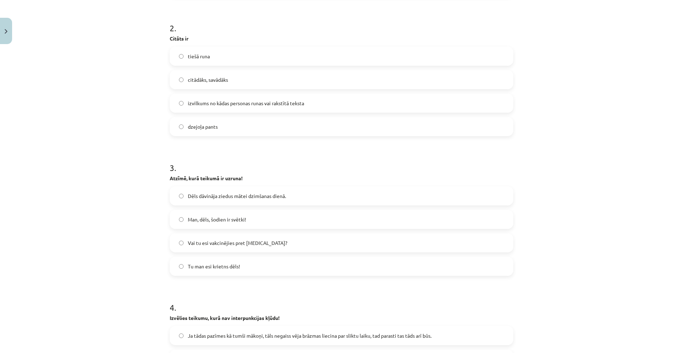
scroll to position [284, 0]
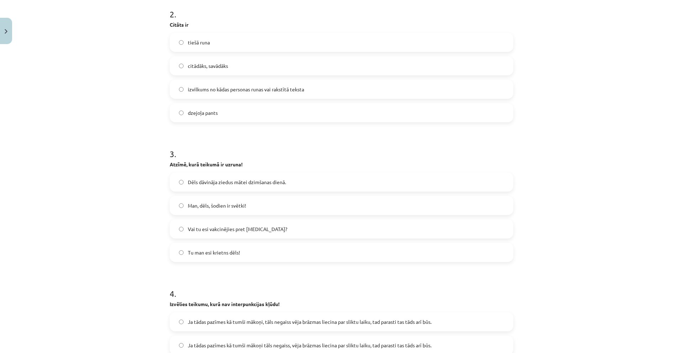
click at [250, 207] on label "Man, dēls, šodien ir svētki!" at bounding box center [341, 206] width 342 height 18
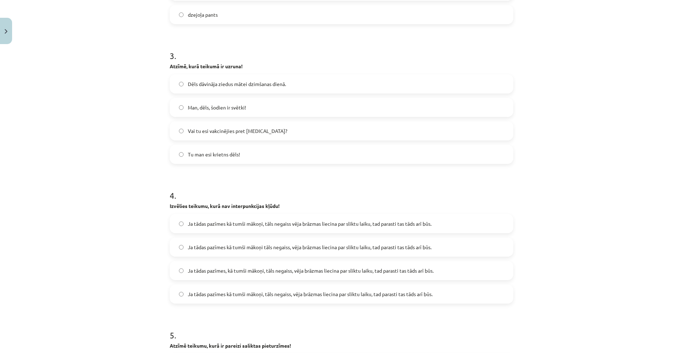
scroll to position [427, 0]
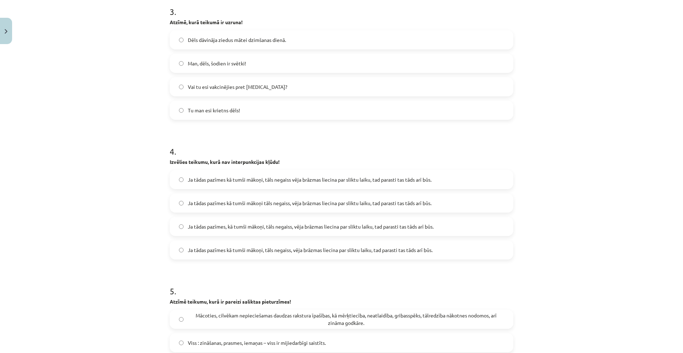
click at [299, 201] on span "Ja tādas pazīmes kā tumši mākoņi tāls negaiss, vēja brāzmas liecina par sliktu …" at bounding box center [310, 202] width 244 height 7
click at [293, 253] on span "Ja tādas pazīmes kā tumši mākoņi, tāls negaiss, vēja brāzmas liecina par sliktu…" at bounding box center [310, 249] width 245 height 7
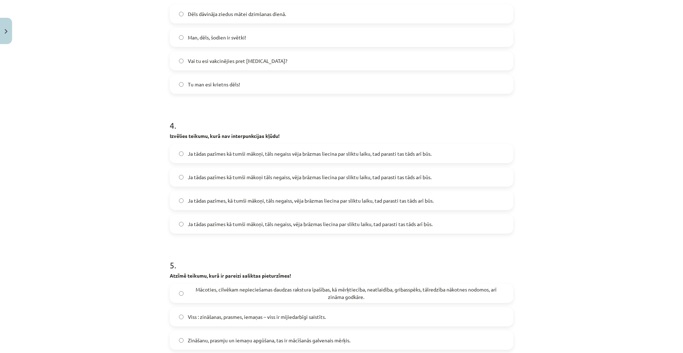
scroll to position [604, 0]
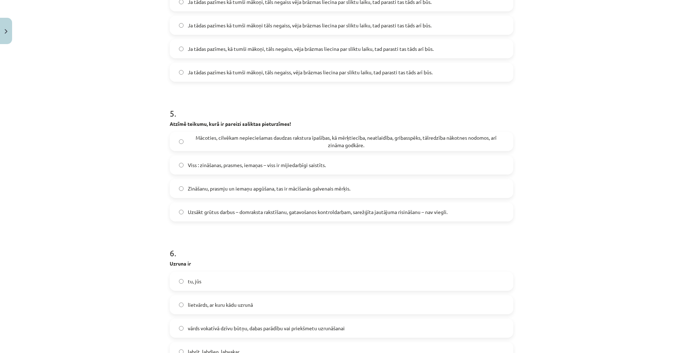
click at [237, 213] on span "Uzsākt grūtus darbus – domraksta rakstīšanu, gatavošanos kontroldarbam, sarežģī…" at bounding box center [318, 211] width 260 height 7
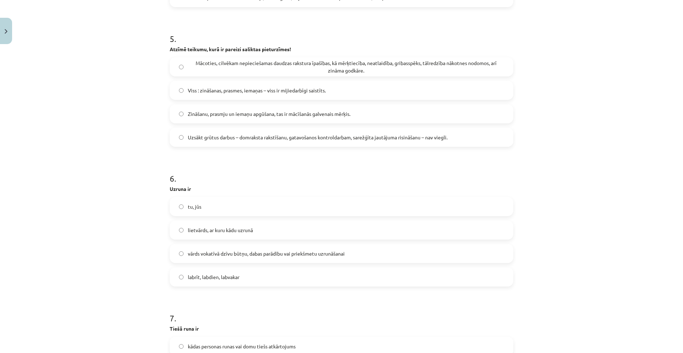
scroll to position [711, 0]
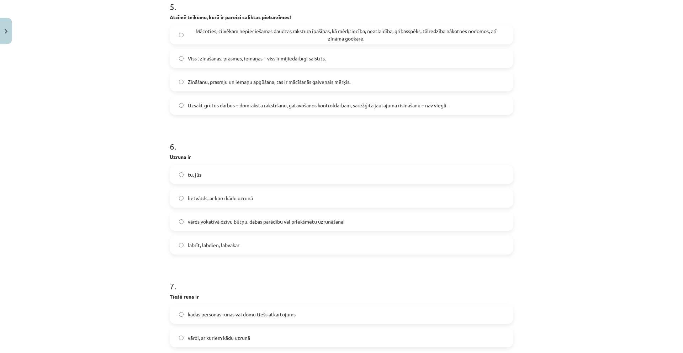
click at [210, 217] on label "vārds vokatīvā dzīvu būtņu, dabas parādību vai priekšmetu uzrunāšanai" at bounding box center [341, 222] width 342 height 18
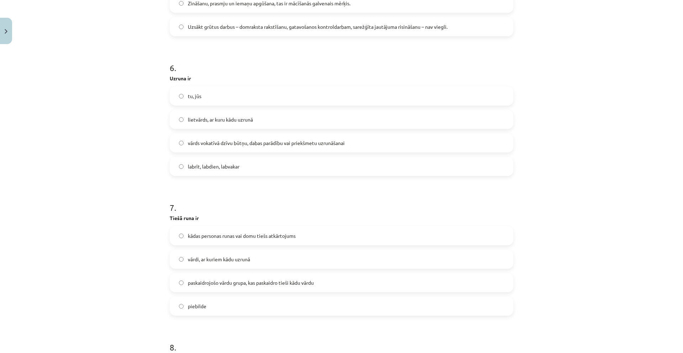
scroll to position [818, 0]
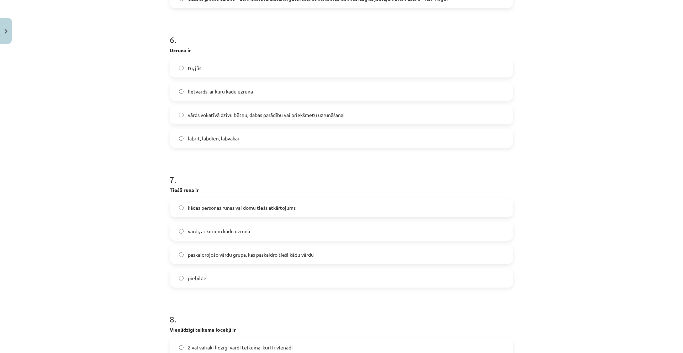
click at [238, 209] on span "kādas personas runas vai domu tiešs atkārtojums" at bounding box center [242, 207] width 108 height 7
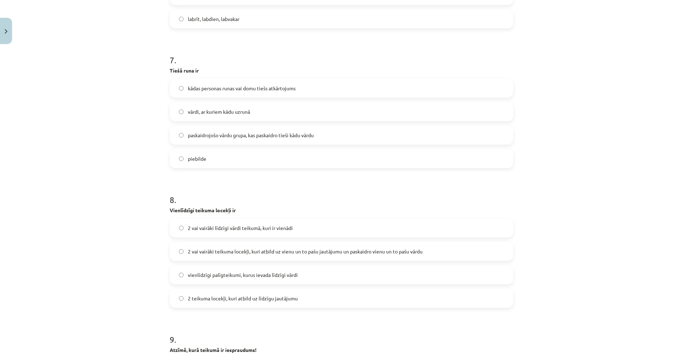
scroll to position [996, 0]
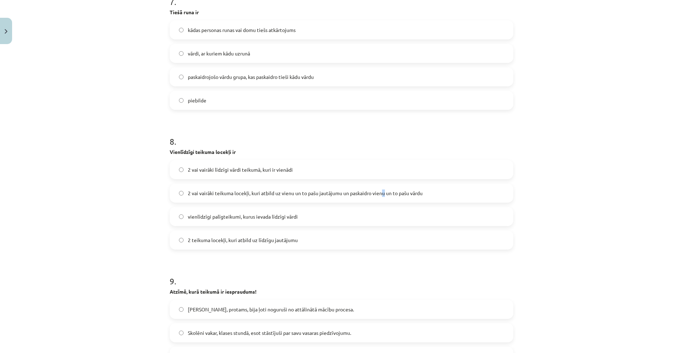
click at [382, 193] on span "2 vai vairāki teikuma locekļi, kuri atbild uz vienu un to pašu jautājumu un pas…" at bounding box center [305, 193] width 235 height 7
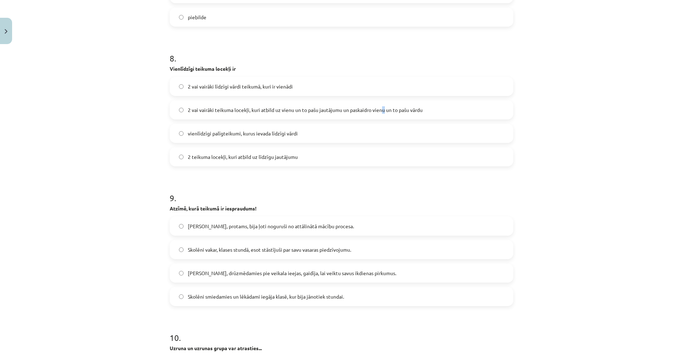
scroll to position [1102, 0]
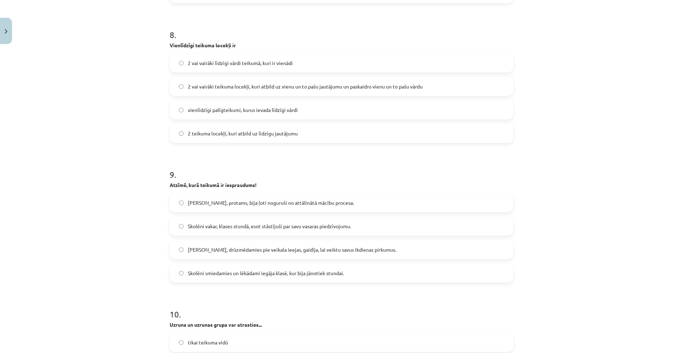
click at [295, 95] on label "2 vai vairāki teikuma locekļi, kuri atbild uz vienu un to pašu jautājumu un pas…" at bounding box center [341, 87] width 342 height 18
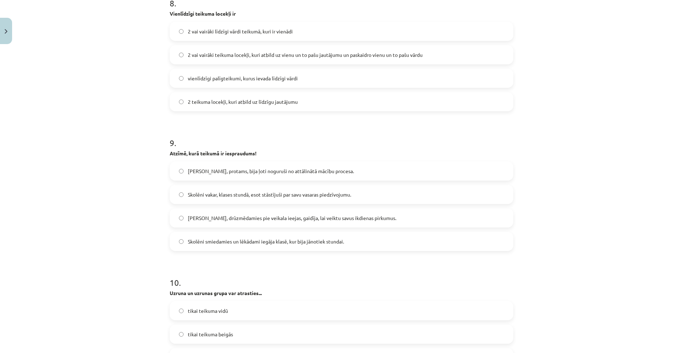
scroll to position [1138, 0]
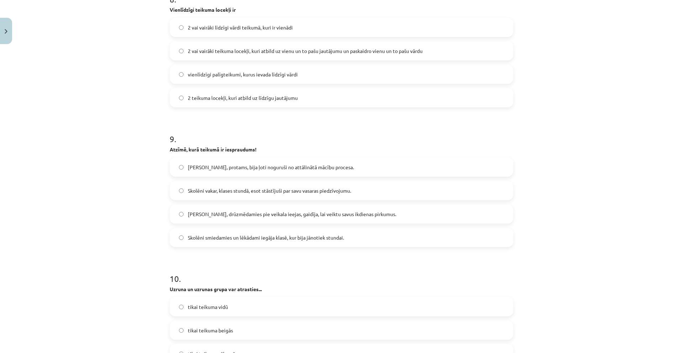
click at [262, 169] on span "[PERSON_NAME], protams, bija ļoti noguruši no attālinātā mācību procesa." at bounding box center [271, 167] width 166 height 7
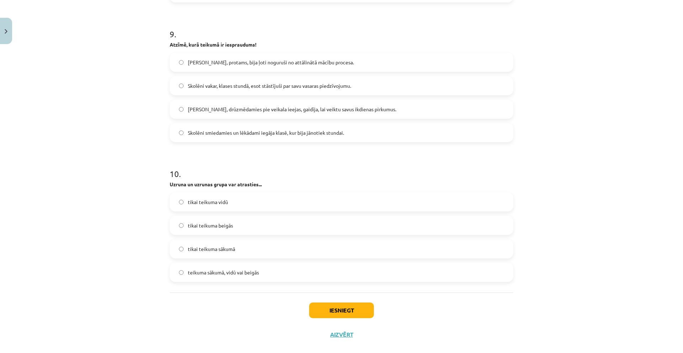
scroll to position [1254, 0]
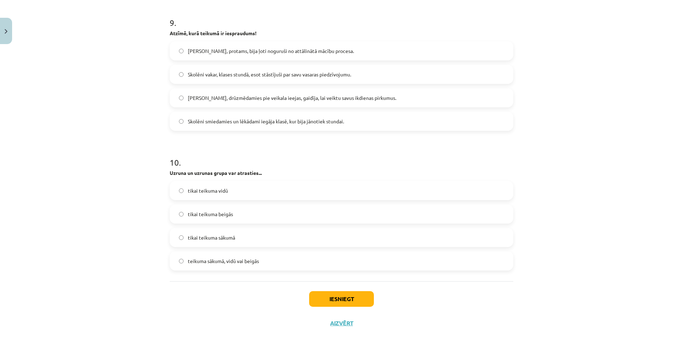
drag, startPoint x: 266, startPoint y: 260, endPoint x: 271, endPoint y: 262, distance: 5.3
click at [268, 261] on label "teikuma sākumā, vidū vai beigās" at bounding box center [341, 261] width 342 height 18
drag, startPoint x: 341, startPoint y: 288, endPoint x: 343, endPoint y: 291, distance: 4.3
click at [341, 288] on div "Iesniegt Aizvērt" at bounding box center [341, 306] width 343 height 50
click at [345, 295] on button "Iesniegt" at bounding box center [341, 299] width 65 height 16
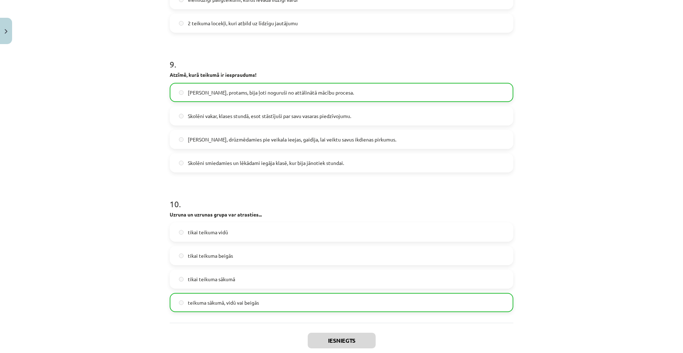
scroll to position [1277, 0]
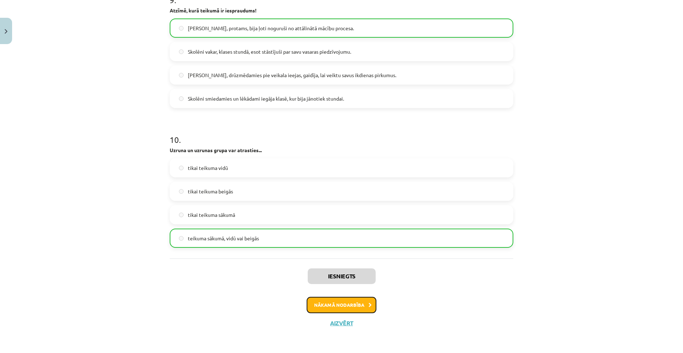
click at [346, 304] on button "Nākamā nodarbība" at bounding box center [341, 305] width 70 height 16
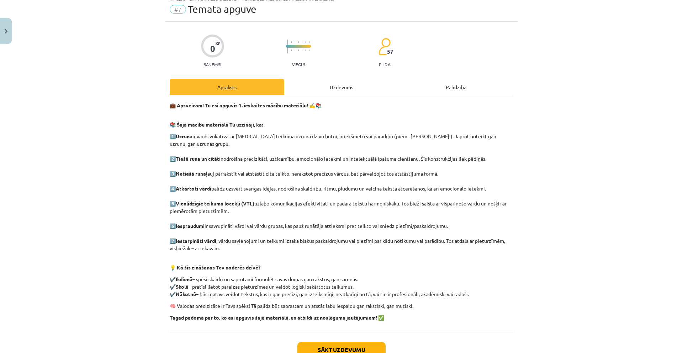
scroll to position [18, 0]
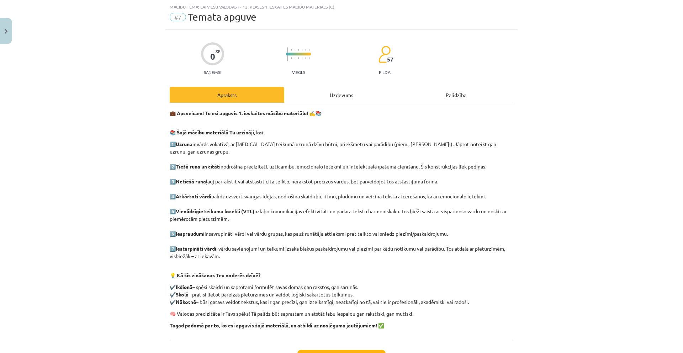
click at [340, 93] on div "Uzdevums" at bounding box center [341, 95] width 114 height 16
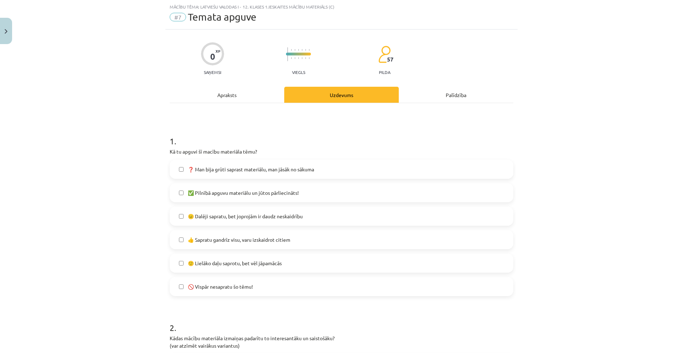
click at [349, 193] on label "✅ Pilnībā apguvu materiālu un jūtos pārliecināts!" at bounding box center [341, 193] width 342 height 18
click at [283, 217] on span "😐 Dalēji sapratu, bet joprojām ir daudz neskaidrību" at bounding box center [245, 216] width 115 height 7
click at [260, 197] on label "✅ Pilnībā apguvu materiālu un jūtos pārliecināts!" at bounding box center [341, 193] width 342 height 18
click at [241, 264] on span "🙂 Lielāko daļu saprotu, bet vēl jāpamācās" at bounding box center [235, 263] width 94 height 7
click at [256, 215] on span "😐 Dalēji sapratu, bet joprojām ir daudz neskaidrību" at bounding box center [245, 216] width 115 height 7
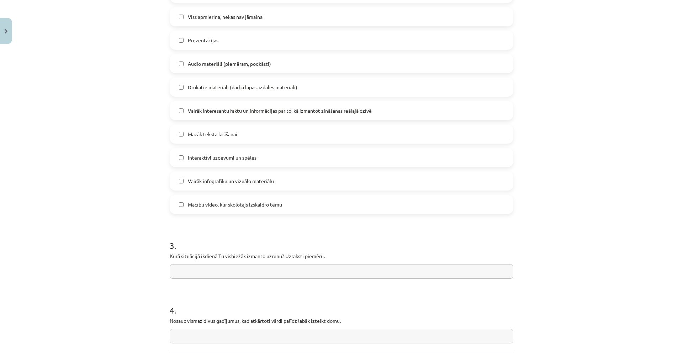
scroll to position [480, 0]
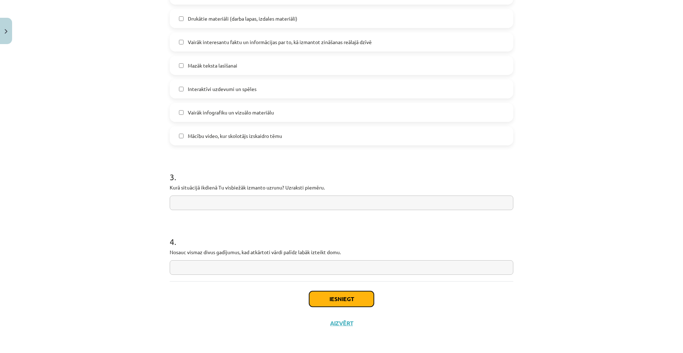
click at [327, 295] on button "Iesniegt" at bounding box center [341, 299] width 65 height 16
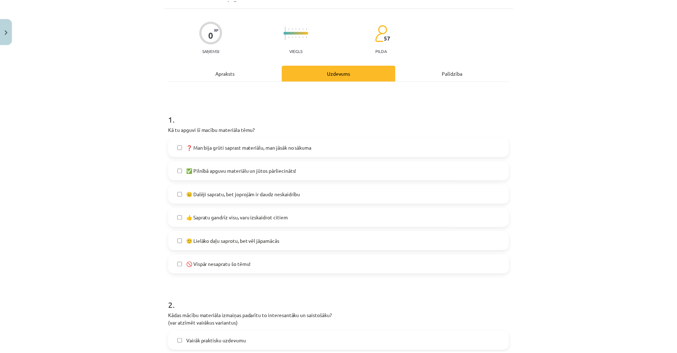
scroll to position [0, 0]
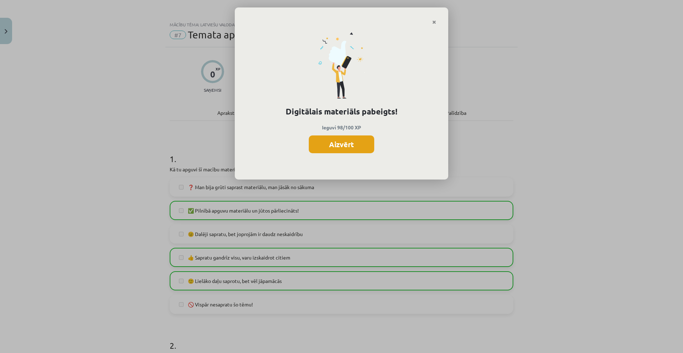
click at [330, 148] on button "Aizvērt" at bounding box center [341, 144] width 65 height 18
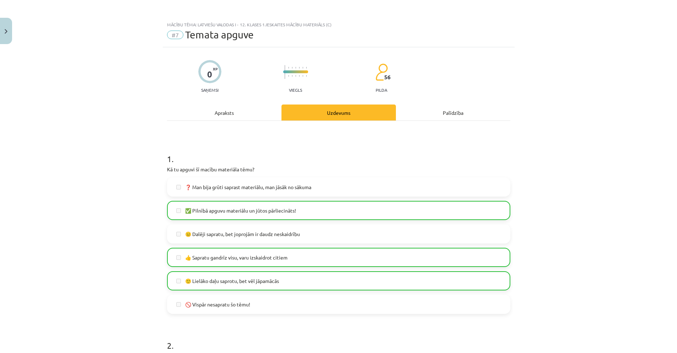
drag, startPoint x: 132, startPoint y: 28, endPoint x: 132, endPoint y: 32, distance: 3.6
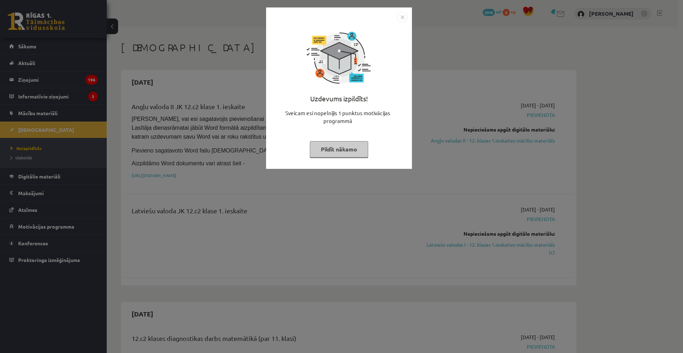
click at [399, 14] on img "Close" at bounding box center [402, 17] width 11 height 11
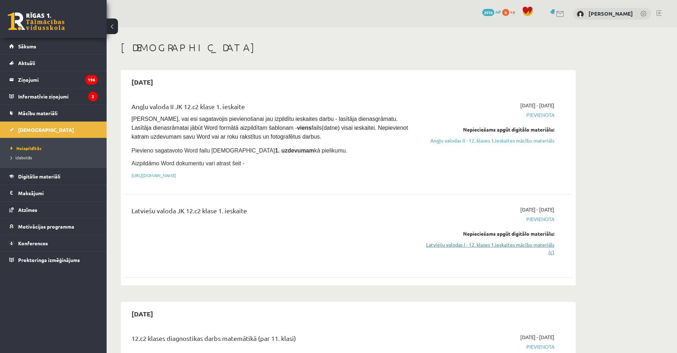
click at [536, 245] on link "Latviešu valodas I - 12. klases 1.ieskaites mācību materiāls (c)" at bounding box center [488, 248] width 134 height 15
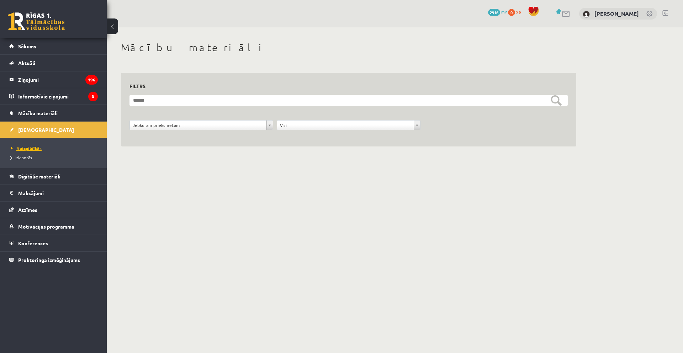
click at [28, 145] on link "Neizpildītās" at bounding box center [55, 148] width 89 height 6
